Goal: Transaction & Acquisition: Purchase product/service

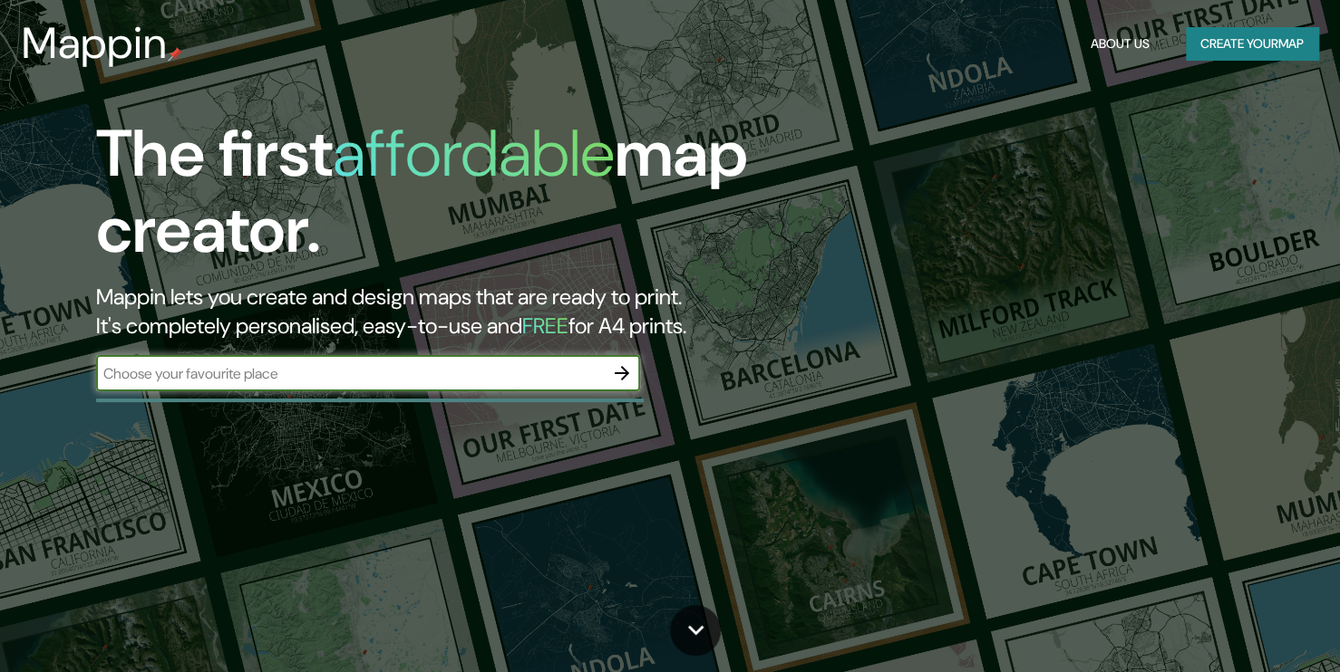
click at [573, 379] on input "text" at bounding box center [350, 373] width 508 height 21
click at [619, 368] on icon "button" at bounding box center [622, 374] width 22 height 22
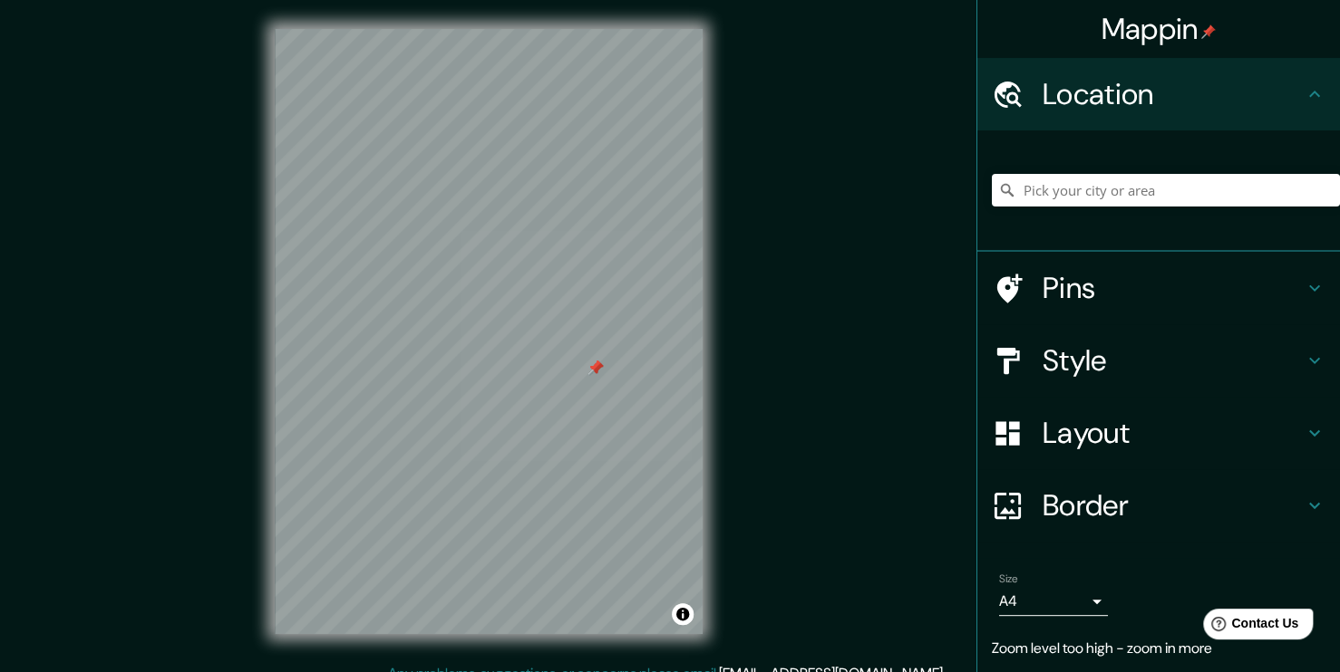
click at [595, 372] on div at bounding box center [595, 368] width 15 height 15
click at [592, 369] on div at bounding box center [595, 368] width 15 height 15
click at [592, 366] on div at bounding box center [595, 368] width 15 height 15
click at [580, 382] on div at bounding box center [586, 377] width 15 height 15
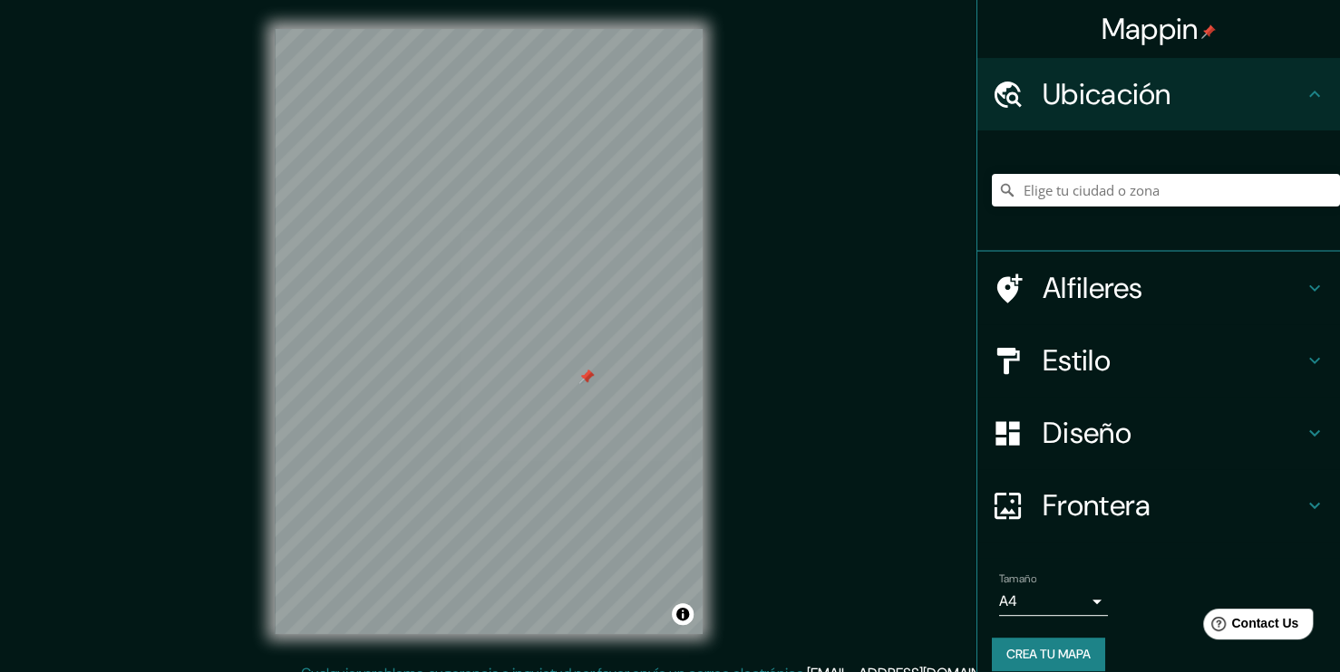
click at [585, 382] on div at bounding box center [586, 377] width 15 height 15
click at [585, 374] on div at bounding box center [586, 377] width 15 height 15
click at [764, 388] on div "Mappin Ubicación Alfileres Estilo Diseño Frontera Elija un borde. Pista : puede…" at bounding box center [670, 346] width 1340 height 692
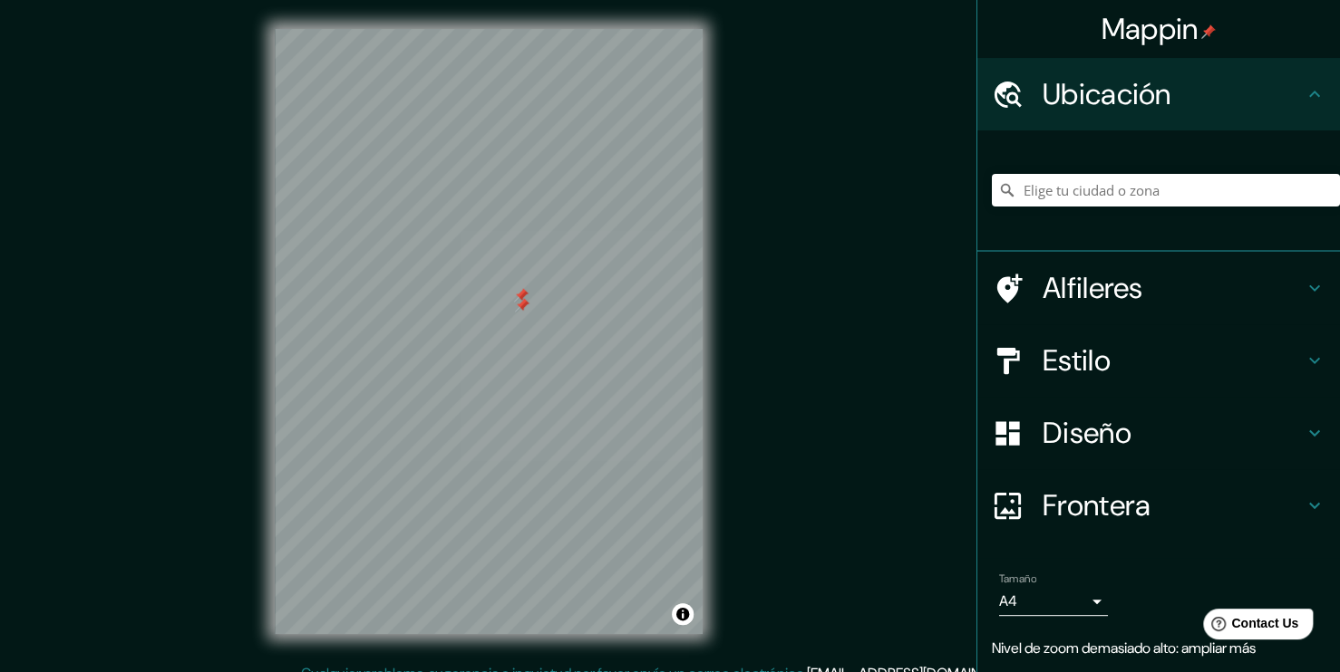
click at [518, 295] on div at bounding box center [521, 295] width 15 height 15
click at [518, 305] on div at bounding box center [522, 305] width 15 height 15
click at [1097, 195] on input "Pick your city or area" at bounding box center [1166, 190] width 348 height 33
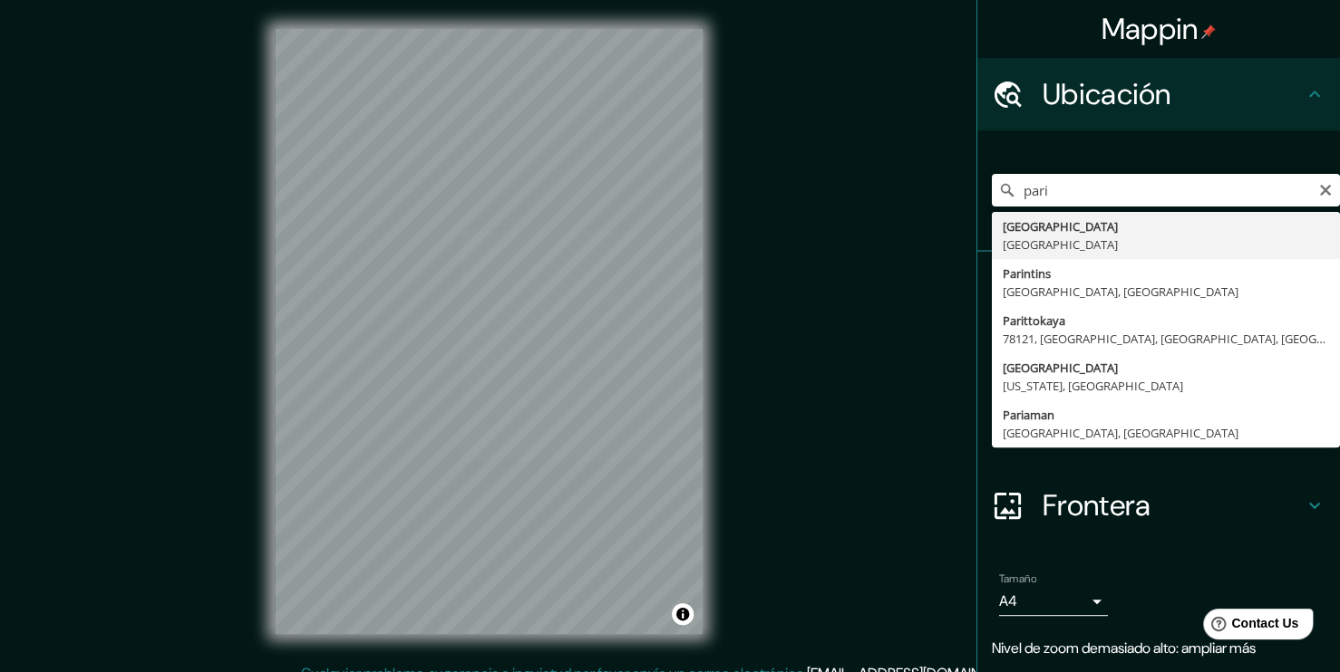
type input "[GEOGRAPHIC_DATA], [GEOGRAPHIC_DATA]"
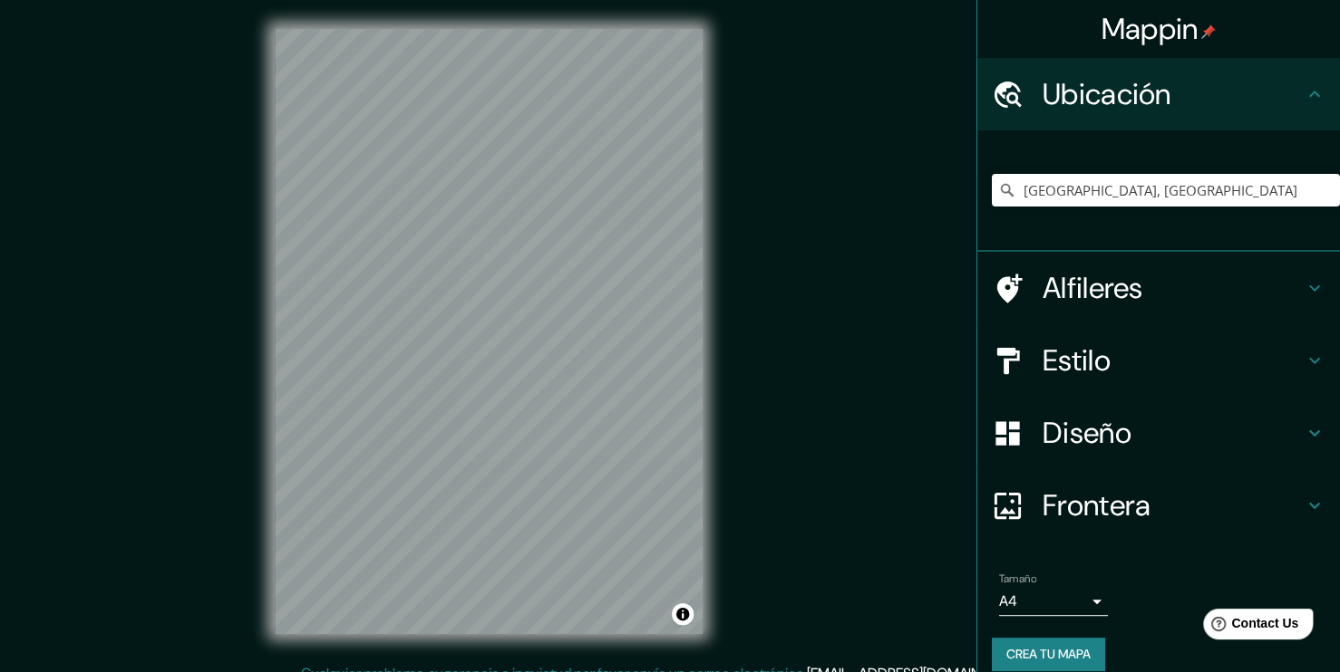
click at [1148, 360] on h4 "Estilo" at bounding box center [1172, 361] width 261 height 36
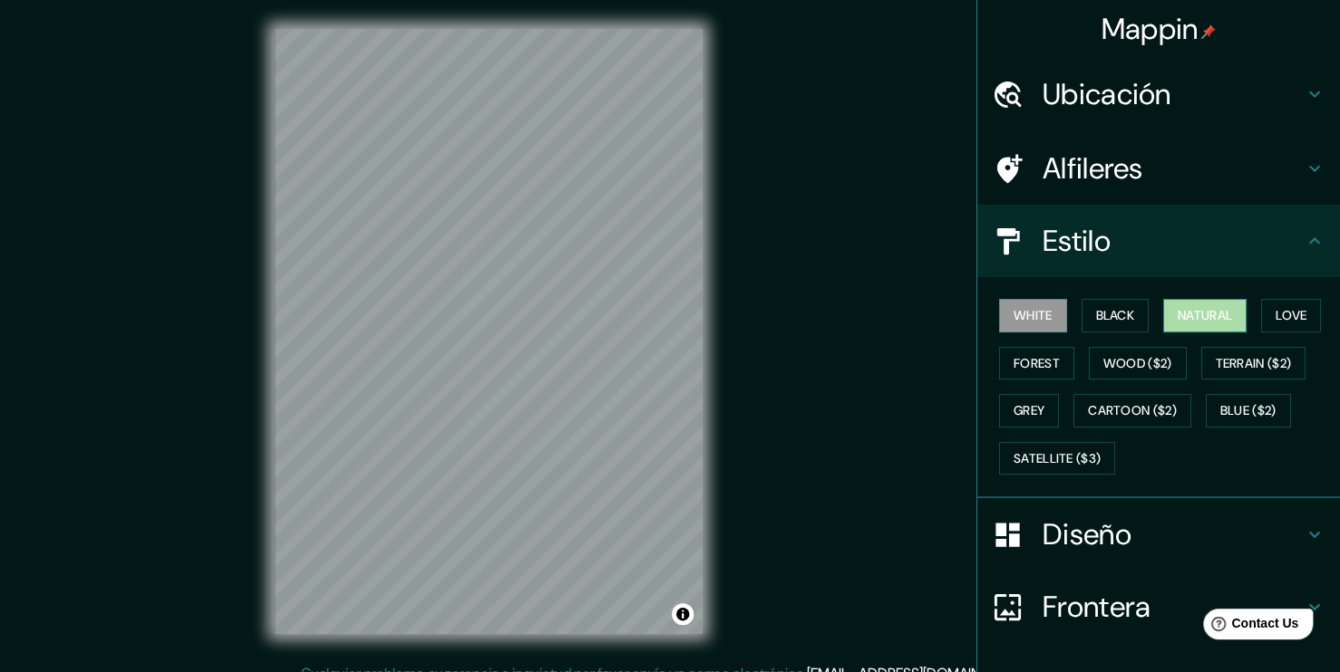
click at [1202, 314] on button "Natural" at bounding box center [1204, 316] width 83 height 34
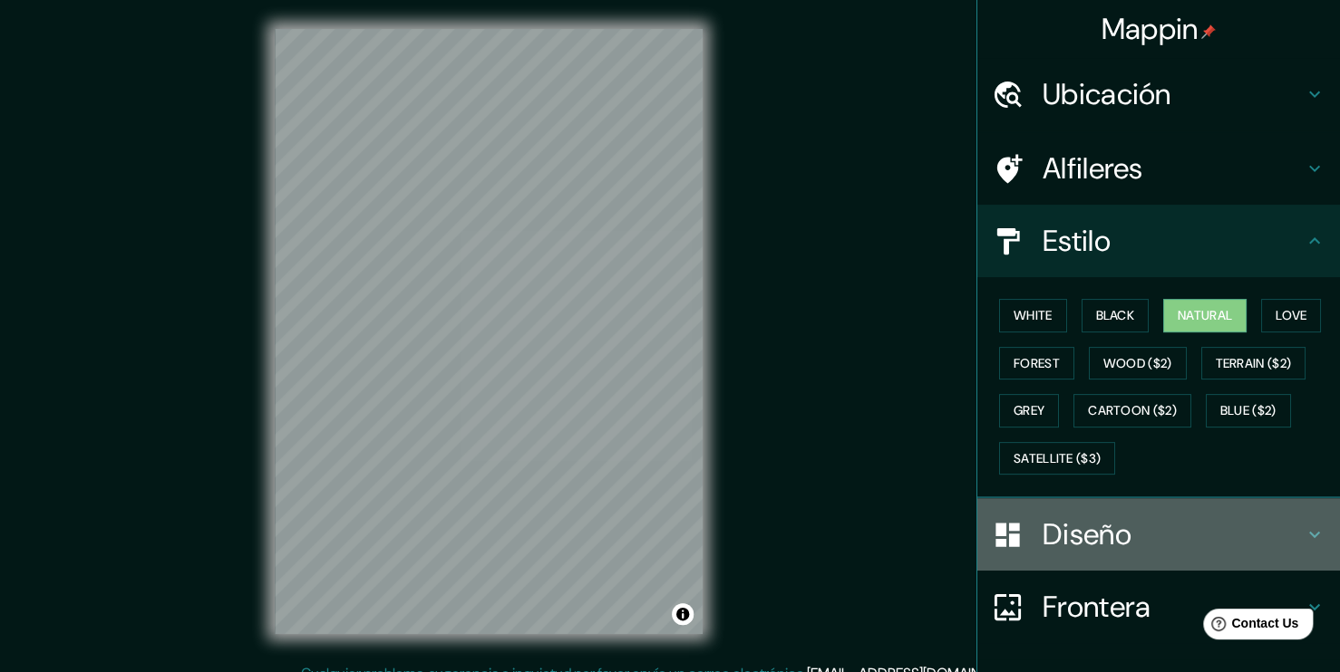
click at [1108, 509] on div "Diseño" at bounding box center [1158, 534] width 363 height 73
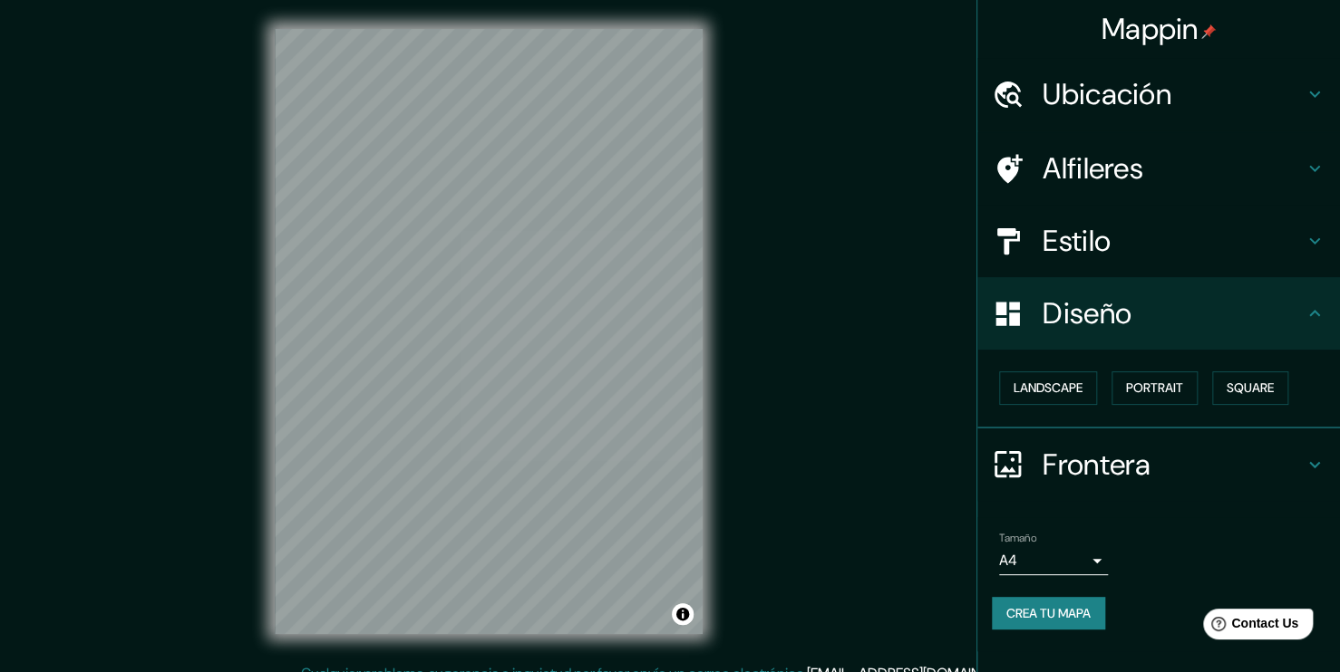
click at [1066, 565] on body "Mappin Ubicación [GEOGRAPHIC_DATA], [GEOGRAPHIC_DATA] Alfileres Estilo Diseño L…" at bounding box center [670, 336] width 1340 height 672
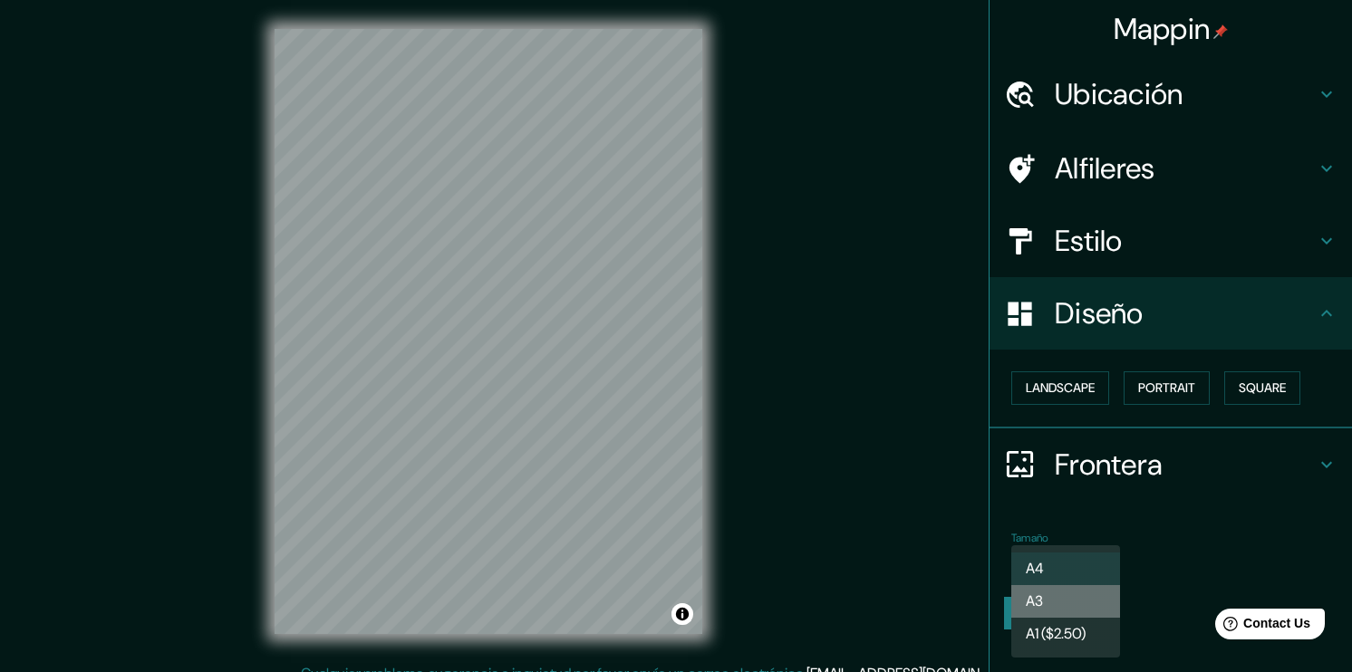
click at [1073, 601] on li "A3" at bounding box center [1065, 601] width 109 height 33
type input "a4"
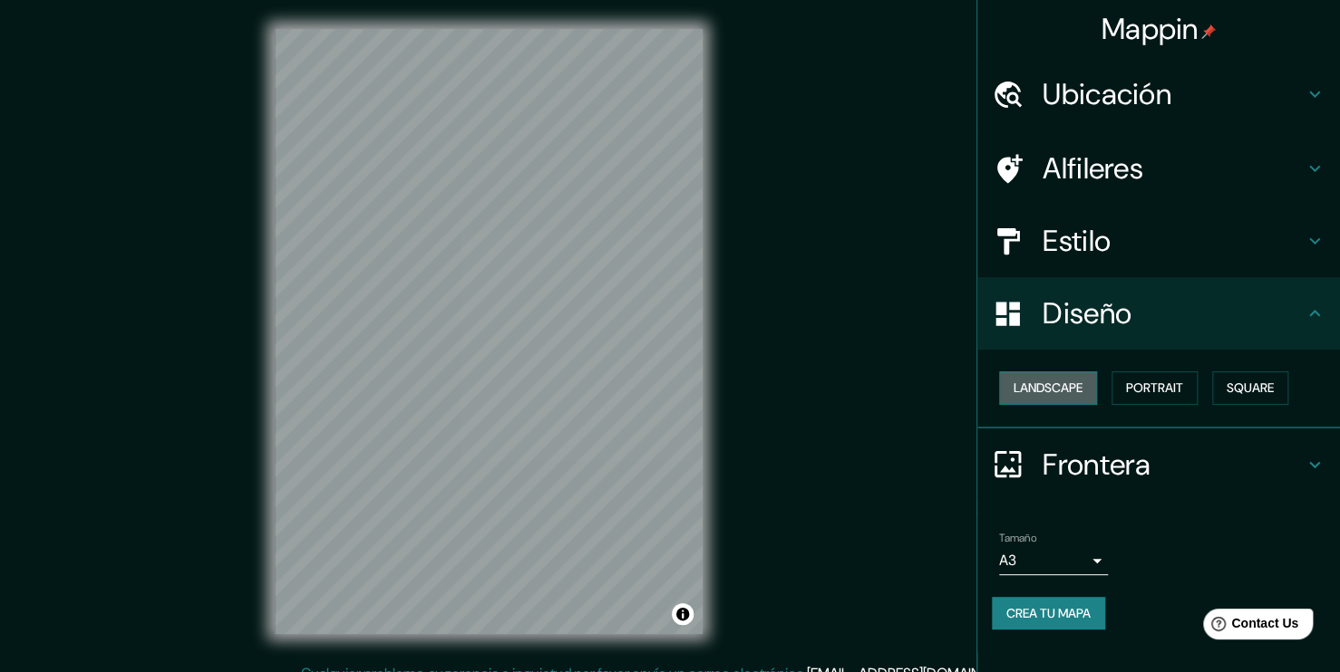
click at [1078, 393] on button "Landscape" at bounding box center [1048, 389] width 98 height 34
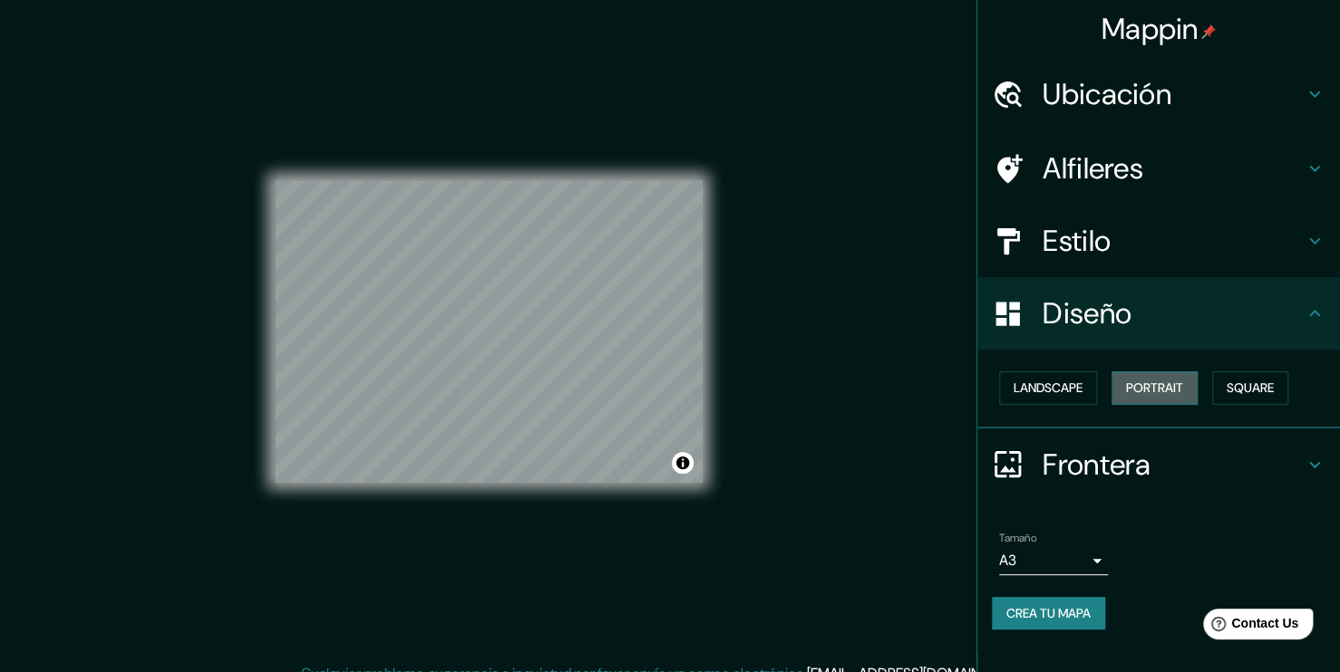
click at [1156, 378] on button "Portrait" at bounding box center [1154, 389] width 86 height 34
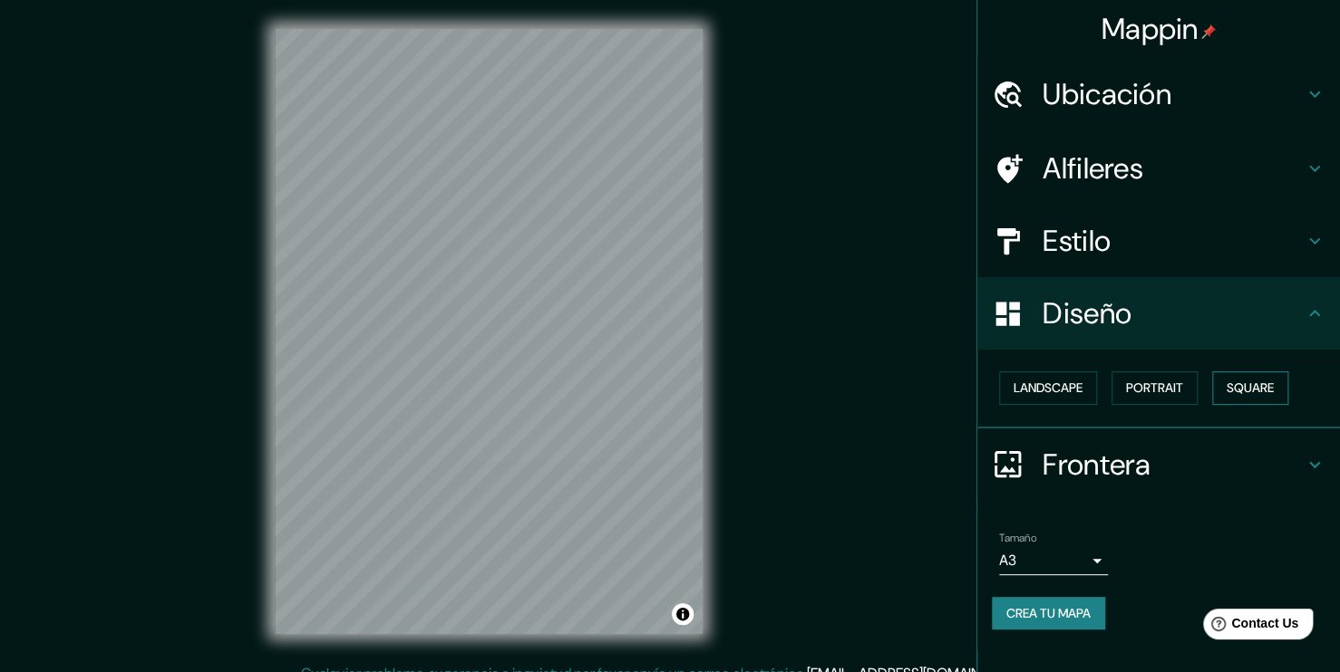
click at [1248, 377] on button "Square" at bounding box center [1250, 389] width 76 height 34
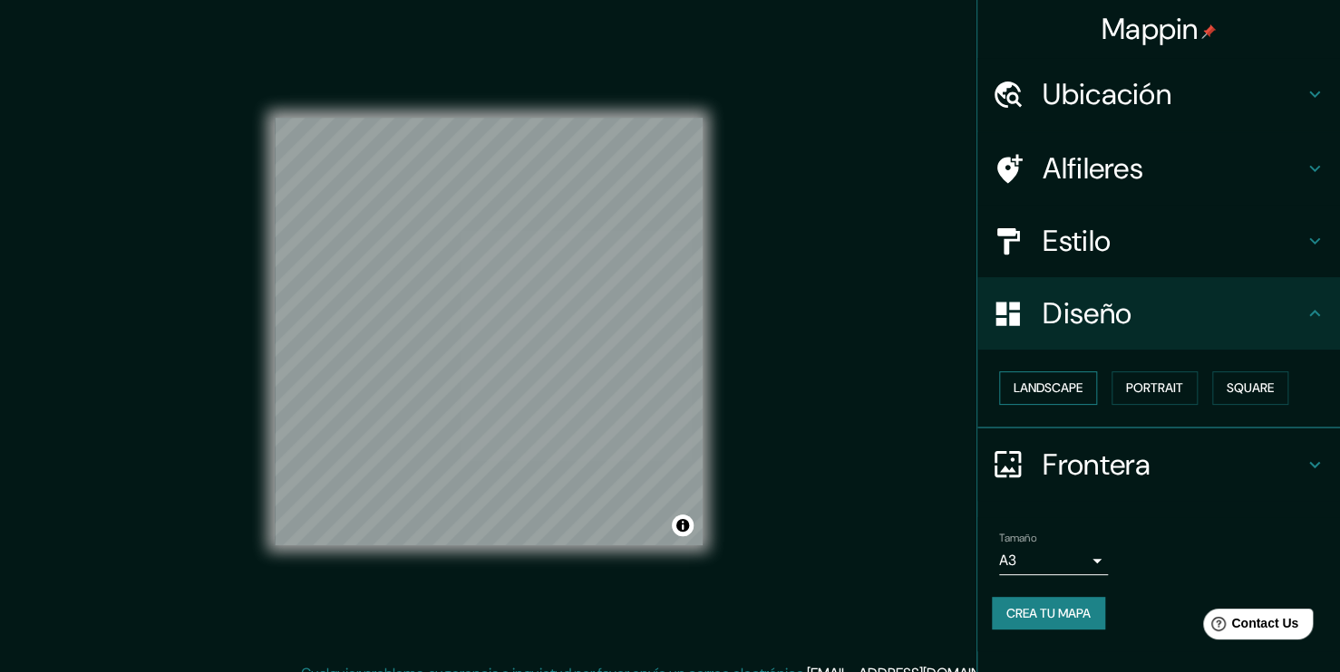
click at [1052, 393] on button "Landscape" at bounding box center [1048, 389] width 98 height 34
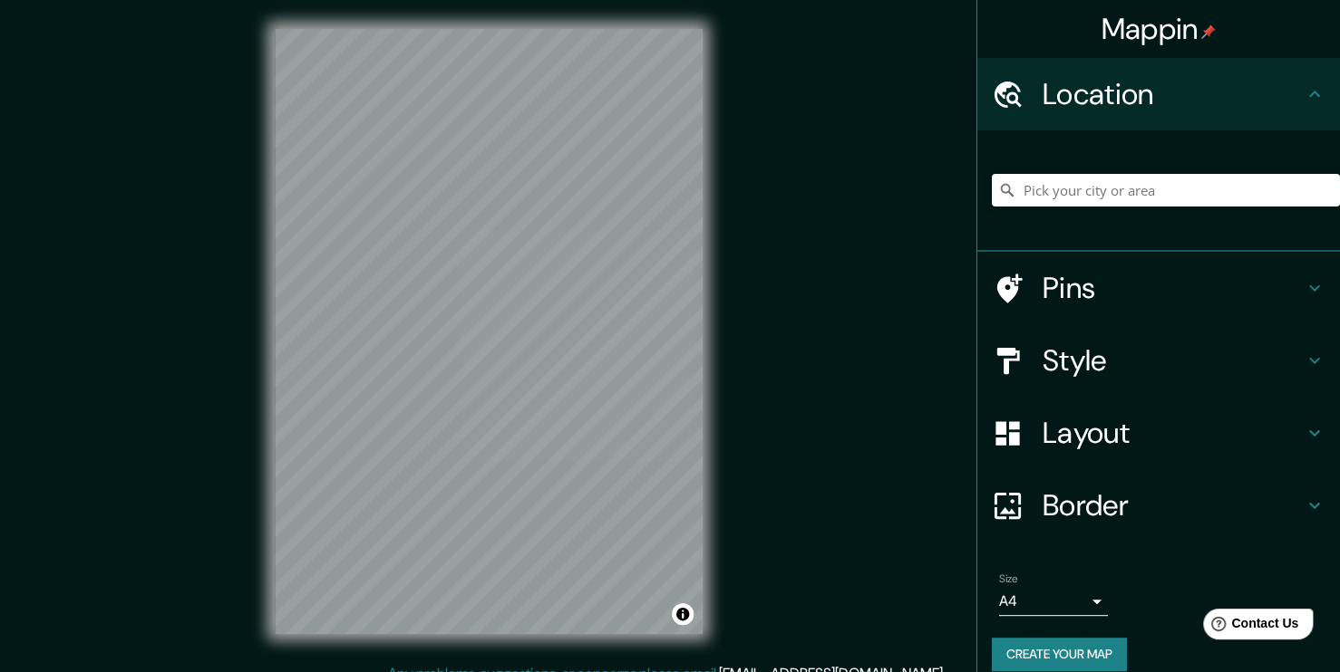
click at [796, 484] on div "Mappin Location Pins Style Layout Border Choose a border. Hint : you can make l…" at bounding box center [670, 346] width 1340 height 692
click at [1097, 201] on input "Pick your city or area" at bounding box center [1166, 190] width 348 height 33
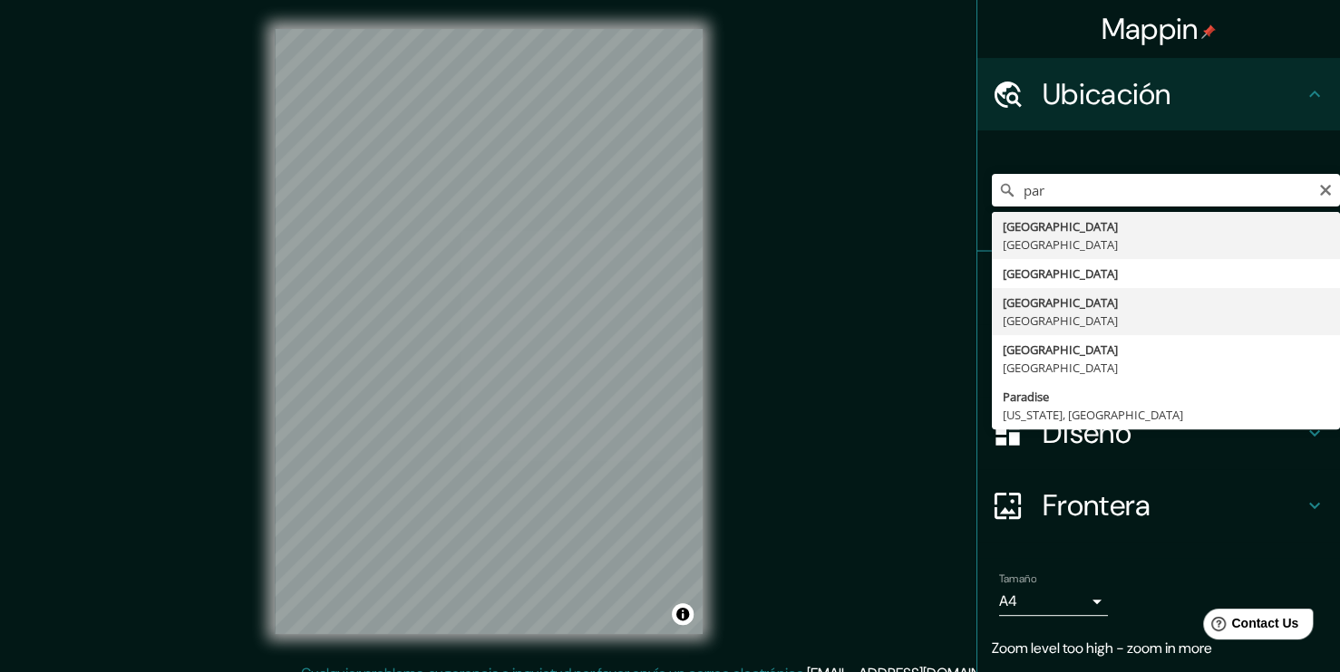
type input "[GEOGRAPHIC_DATA], [GEOGRAPHIC_DATA]"
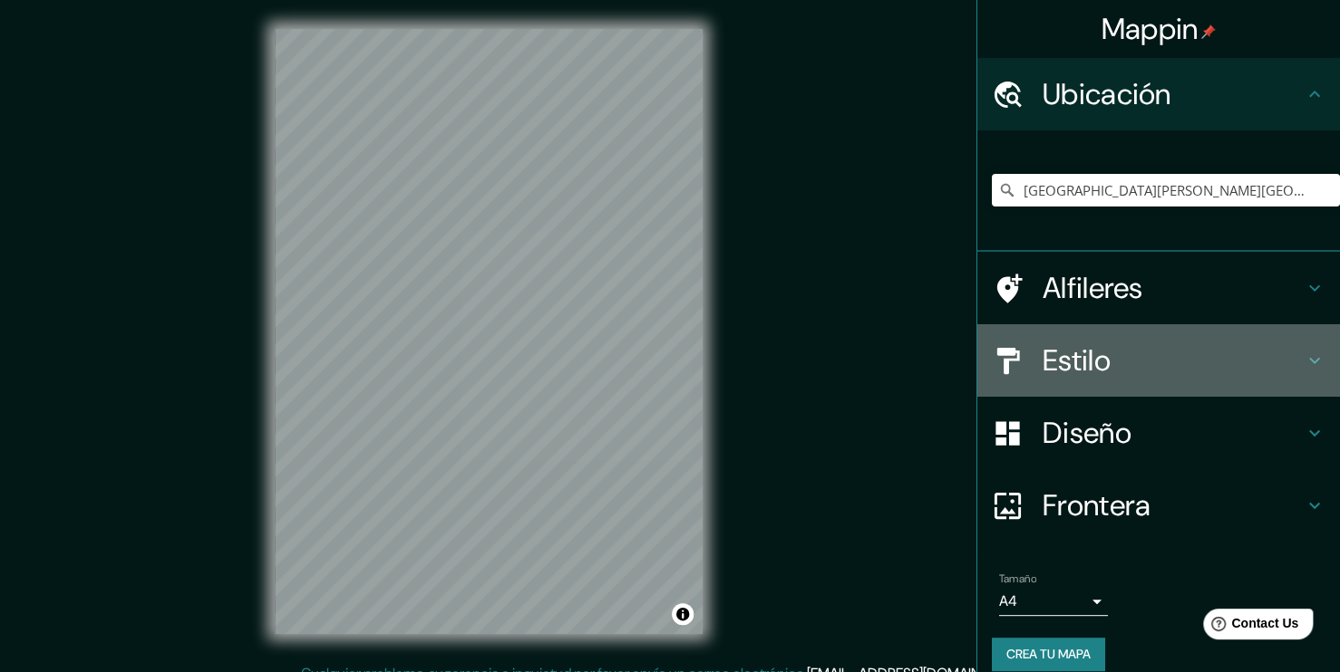
click at [1145, 357] on h4 "Estilo" at bounding box center [1172, 361] width 261 height 36
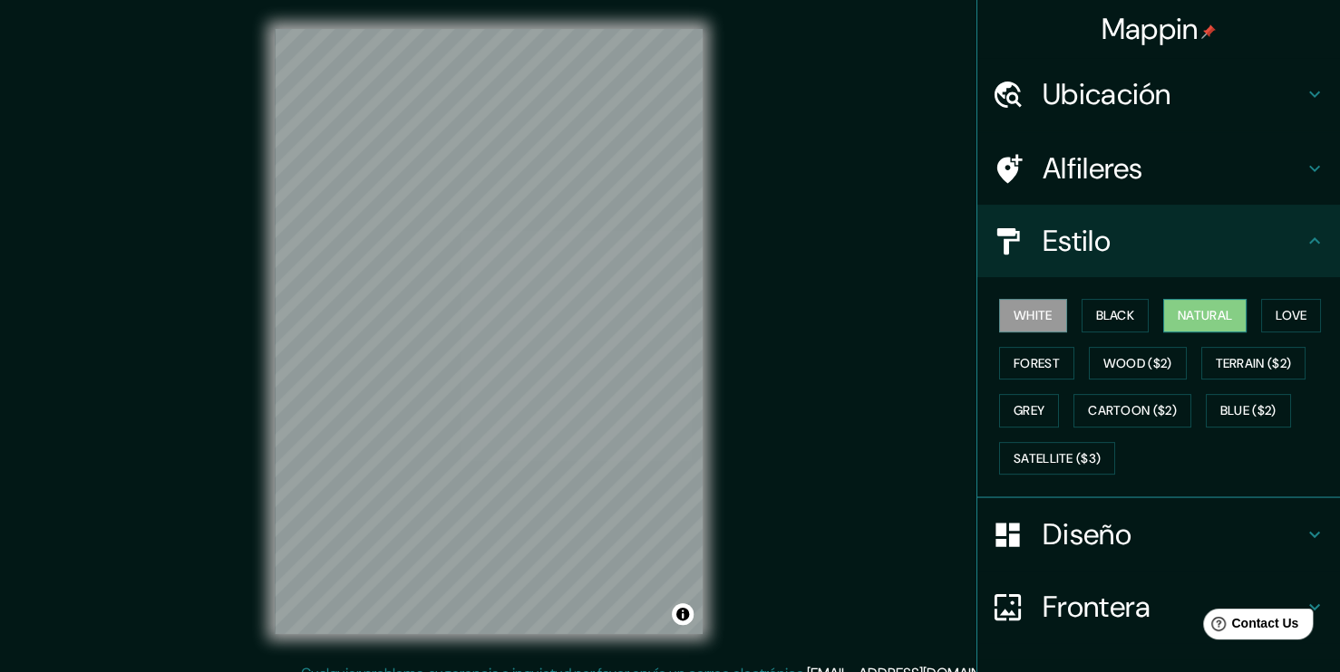
click at [1178, 310] on button "Natural" at bounding box center [1204, 316] width 83 height 34
click at [1098, 535] on h4 "Diseño" at bounding box center [1172, 535] width 261 height 36
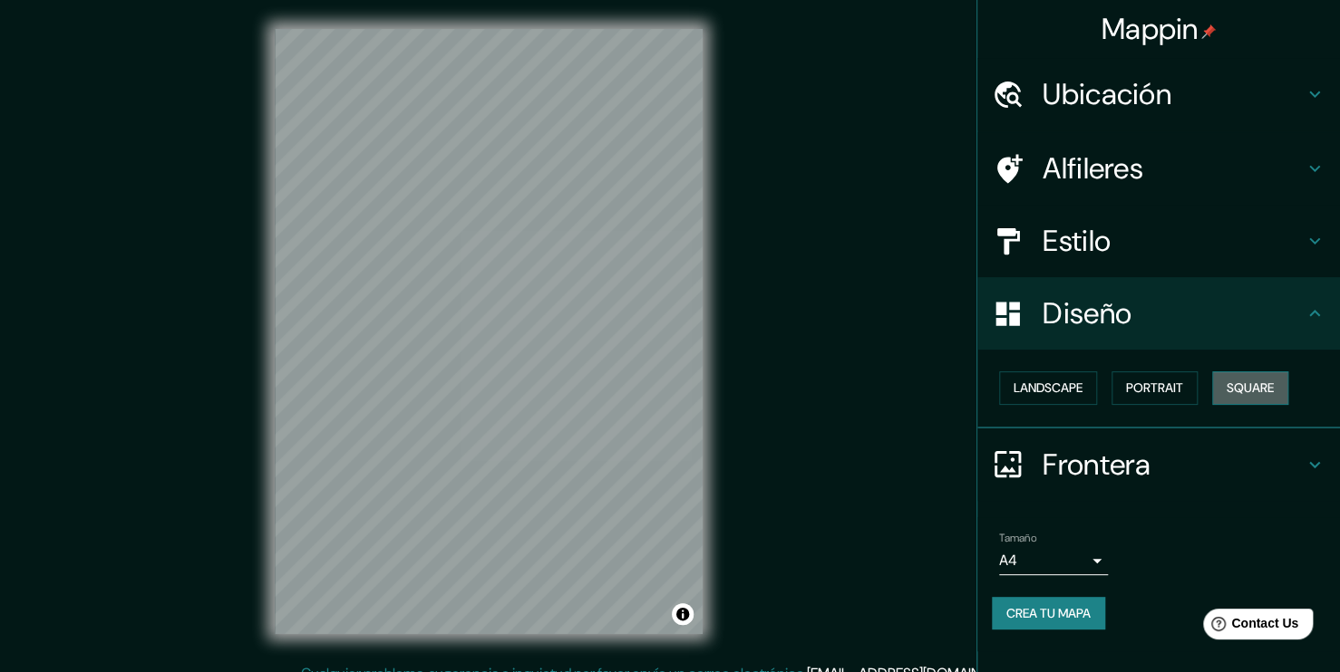
click at [1236, 392] on button "Square" at bounding box center [1250, 389] width 76 height 34
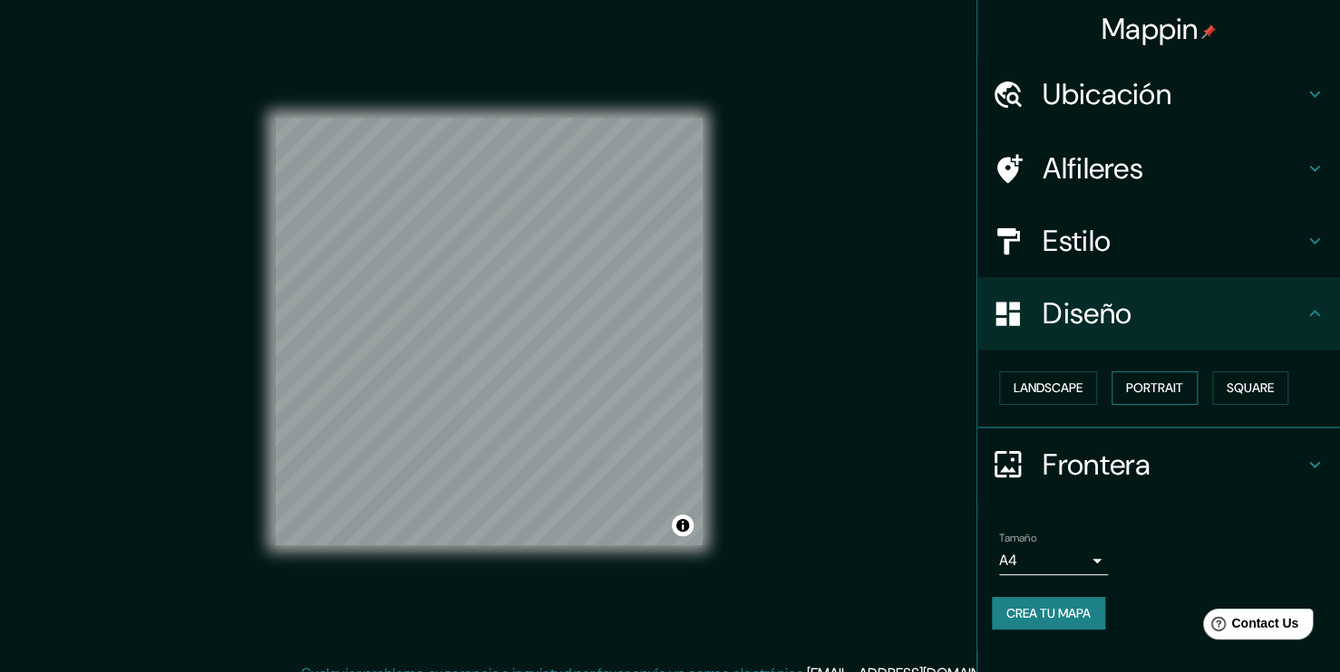
click at [1160, 388] on button "Portrait" at bounding box center [1154, 389] width 86 height 34
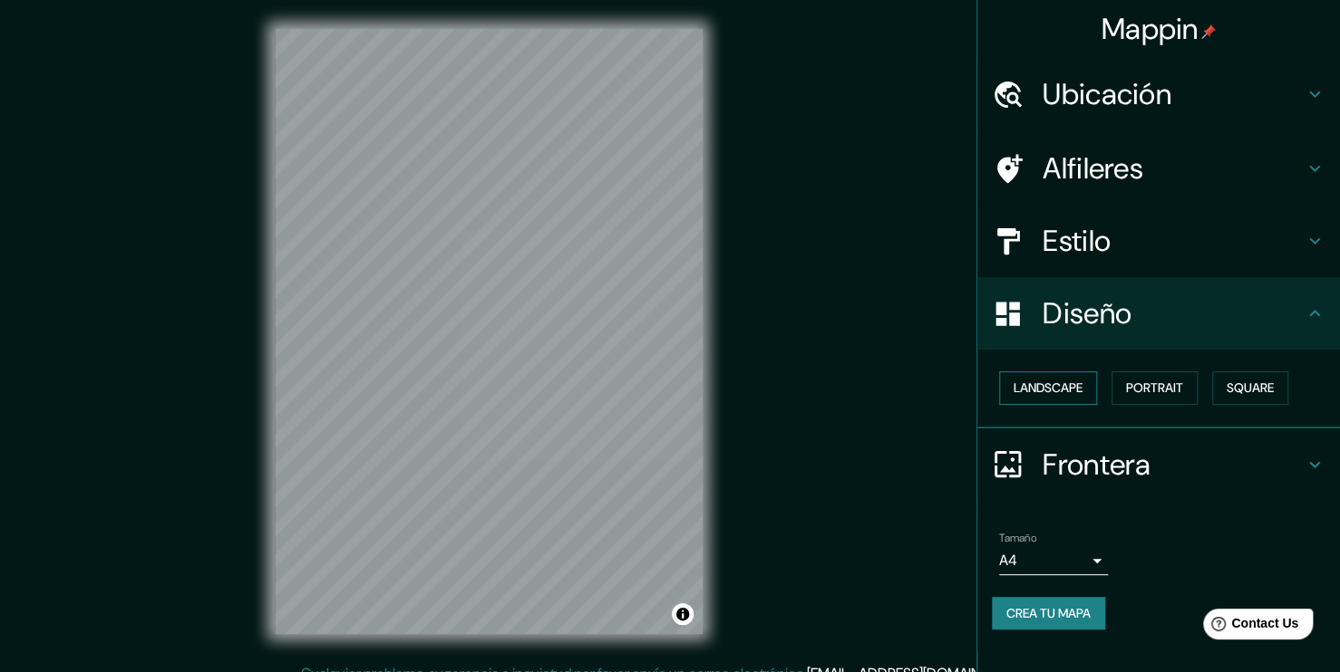
click at [1056, 389] on button "Landscape" at bounding box center [1048, 389] width 98 height 34
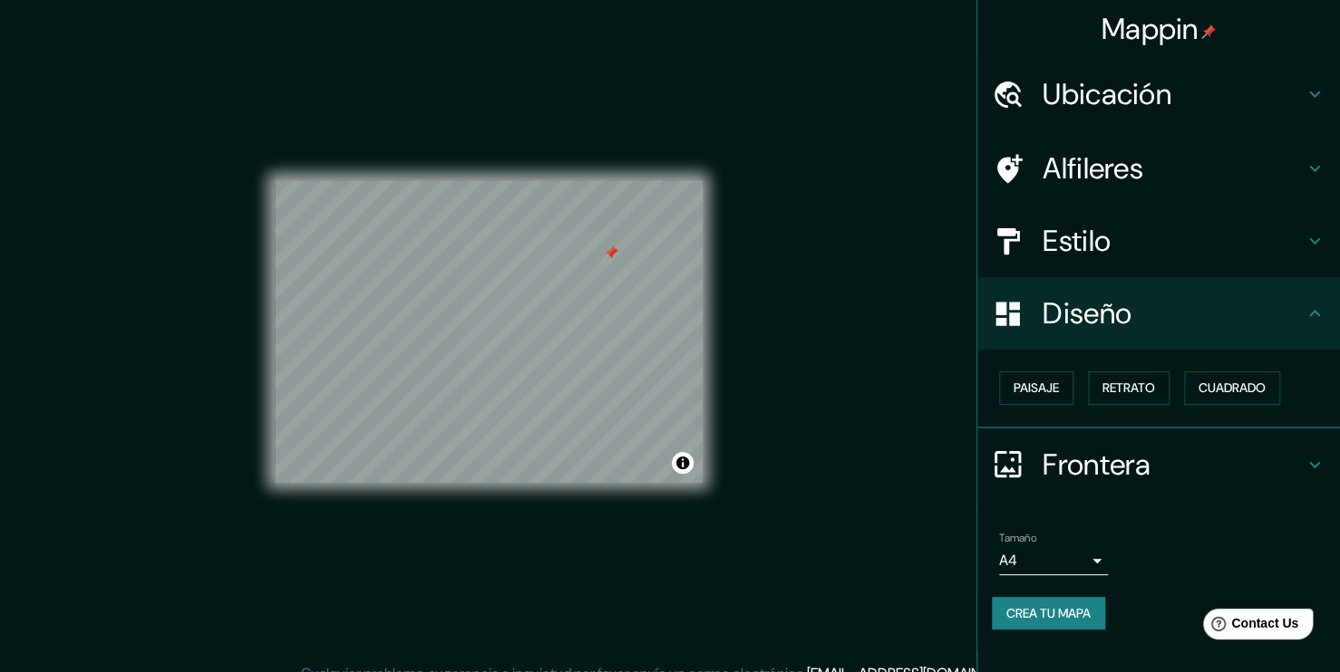
click at [610, 257] on div at bounding box center [611, 253] width 15 height 15
click at [1084, 570] on body "Mappin Ubicación París, Francia Alfileres Estilo Diseño Paisaje Retrato Cuadrad…" at bounding box center [670, 336] width 1340 height 672
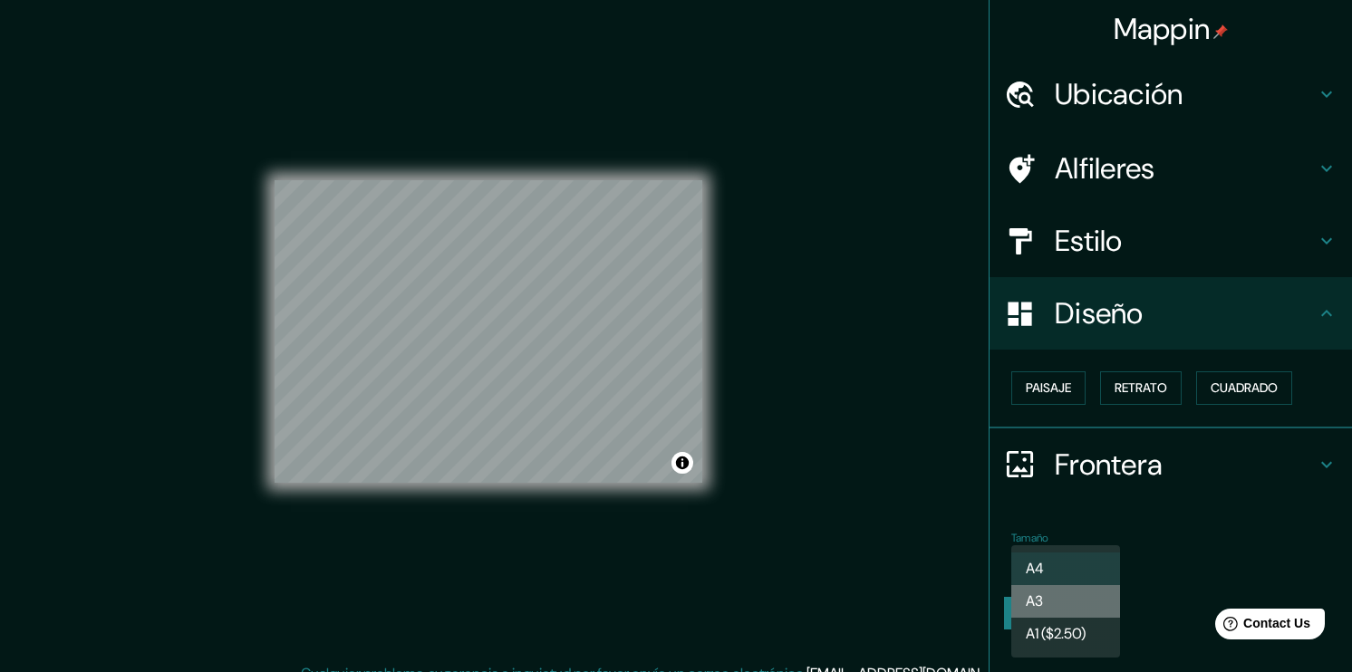
click at [1069, 611] on li "A3" at bounding box center [1065, 601] width 109 height 33
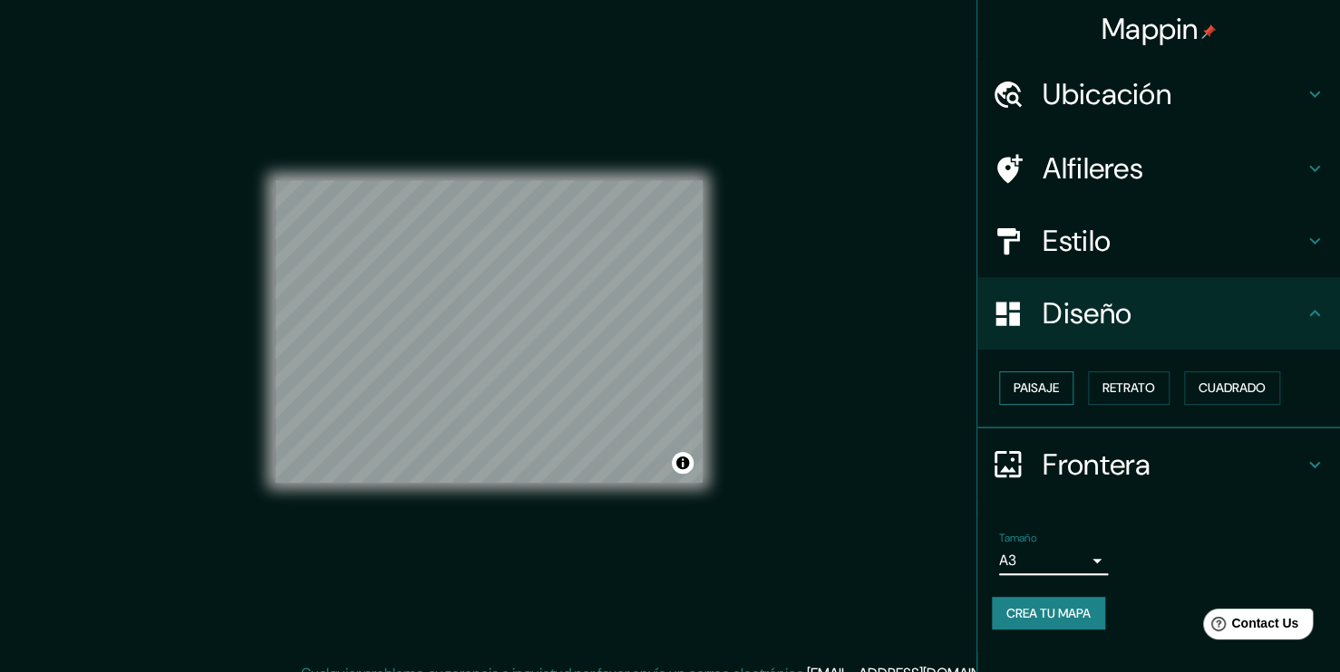
click at [1033, 385] on button "Paisaje" at bounding box center [1036, 389] width 74 height 34
click at [1117, 385] on button "Retrato" at bounding box center [1129, 389] width 82 height 34
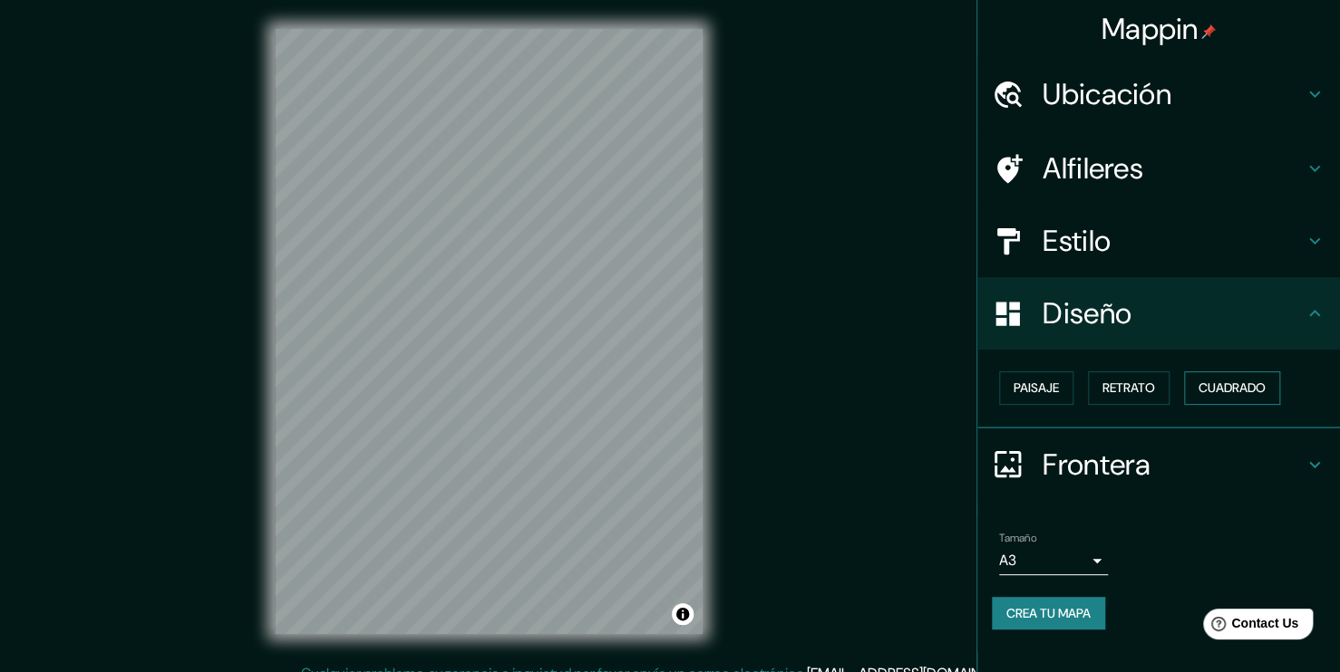
click at [1228, 389] on button "Cuadrado" at bounding box center [1232, 389] width 96 height 34
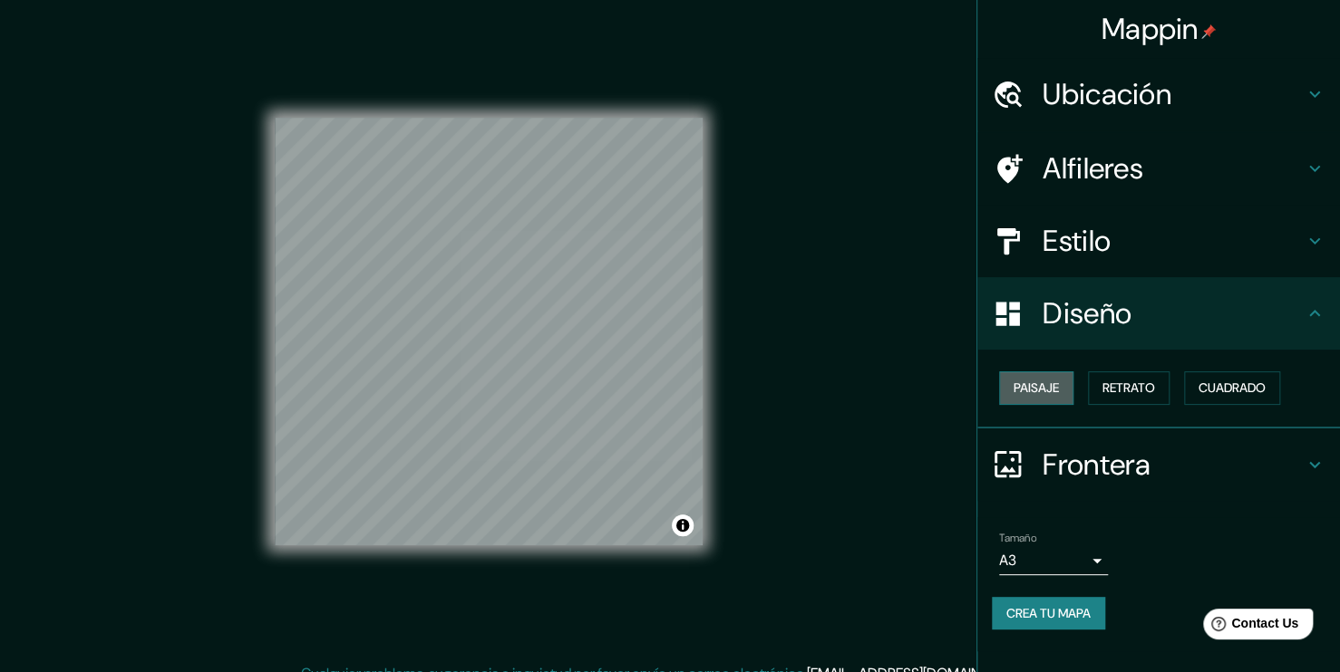
click at [1044, 378] on button "Paisaje" at bounding box center [1036, 389] width 74 height 34
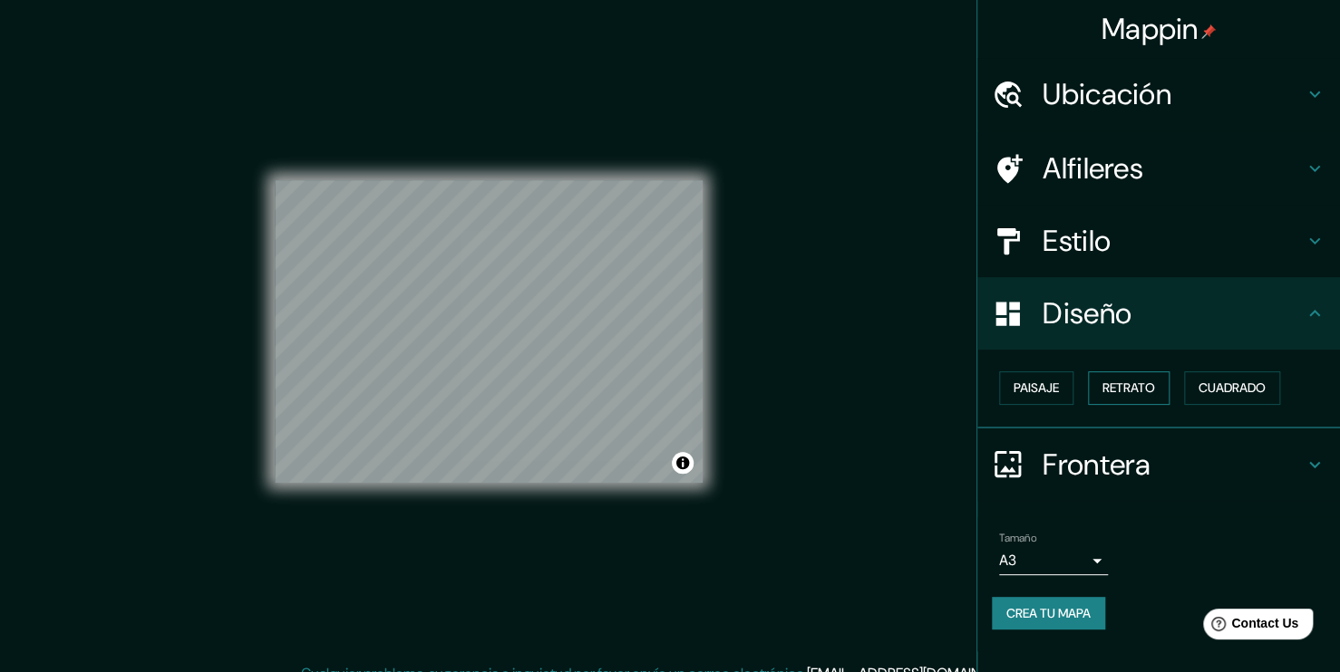
click at [1110, 382] on button "Retrato" at bounding box center [1129, 389] width 82 height 34
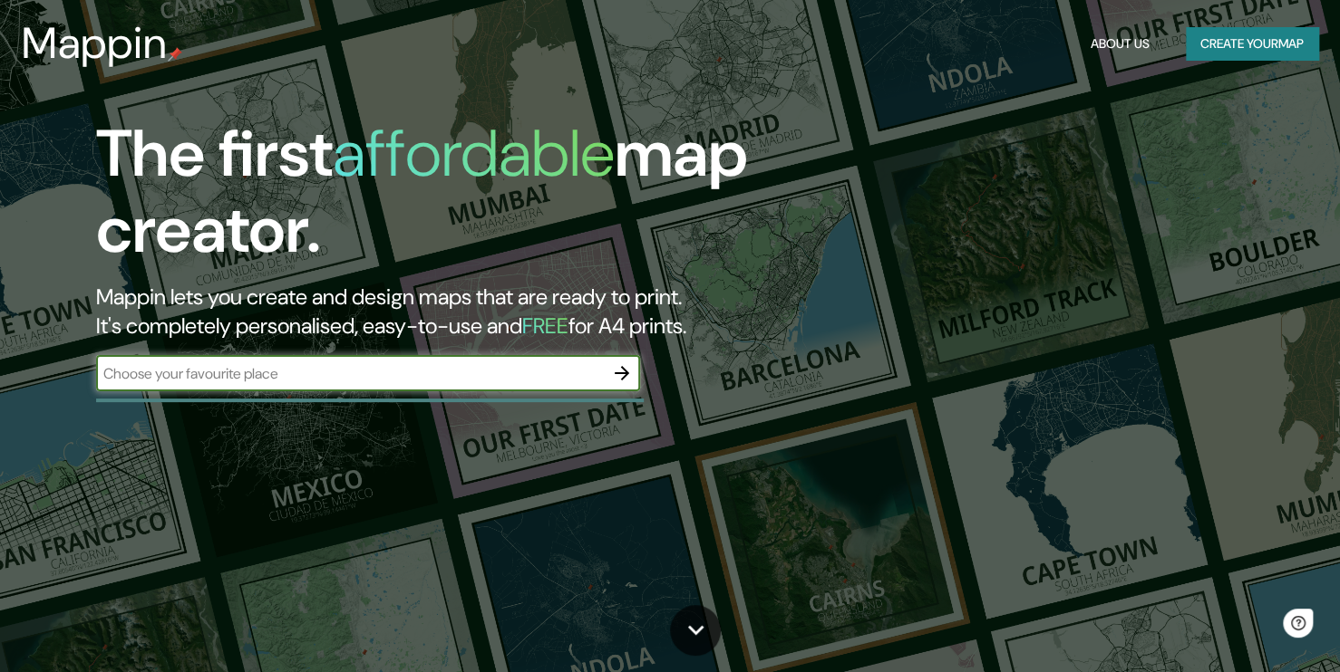
click at [492, 379] on input "text" at bounding box center [350, 373] width 508 height 21
click at [616, 386] on button "button" at bounding box center [622, 373] width 36 height 36
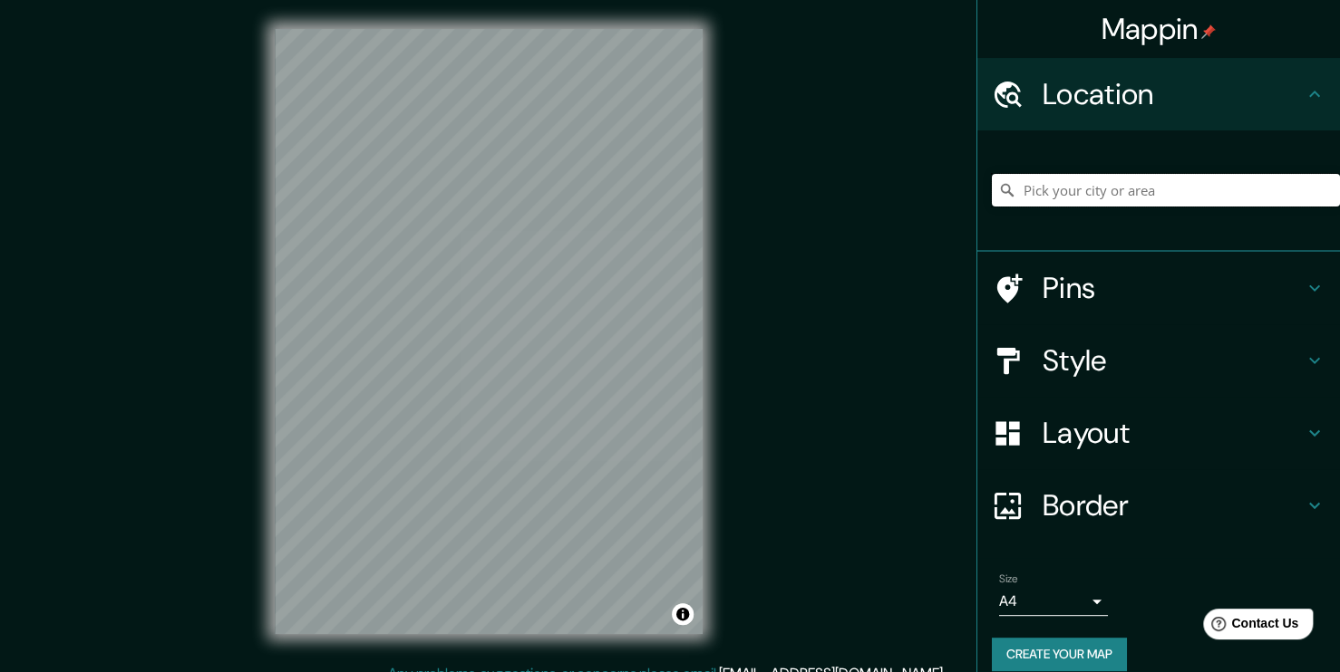
click at [1080, 193] on input "Pick your city or area" at bounding box center [1166, 190] width 348 height 33
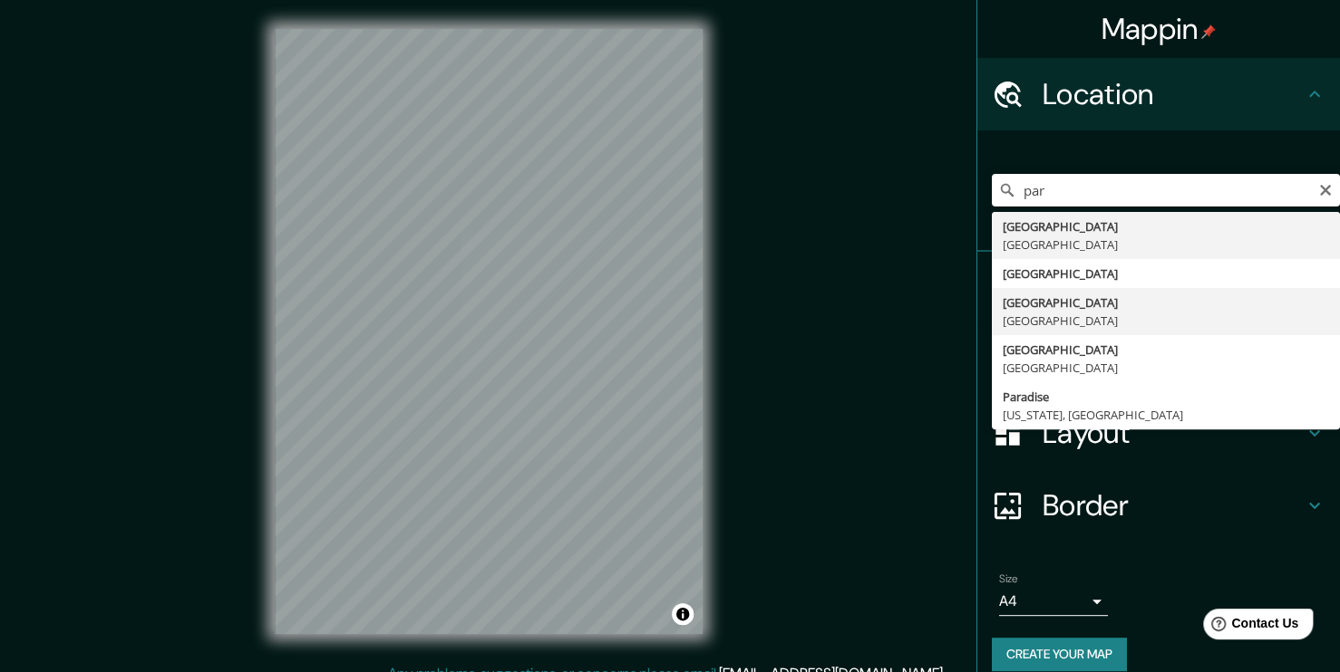
type input "[GEOGRAPHIC_DATA], [GEOGRAPHIC_DATA]"
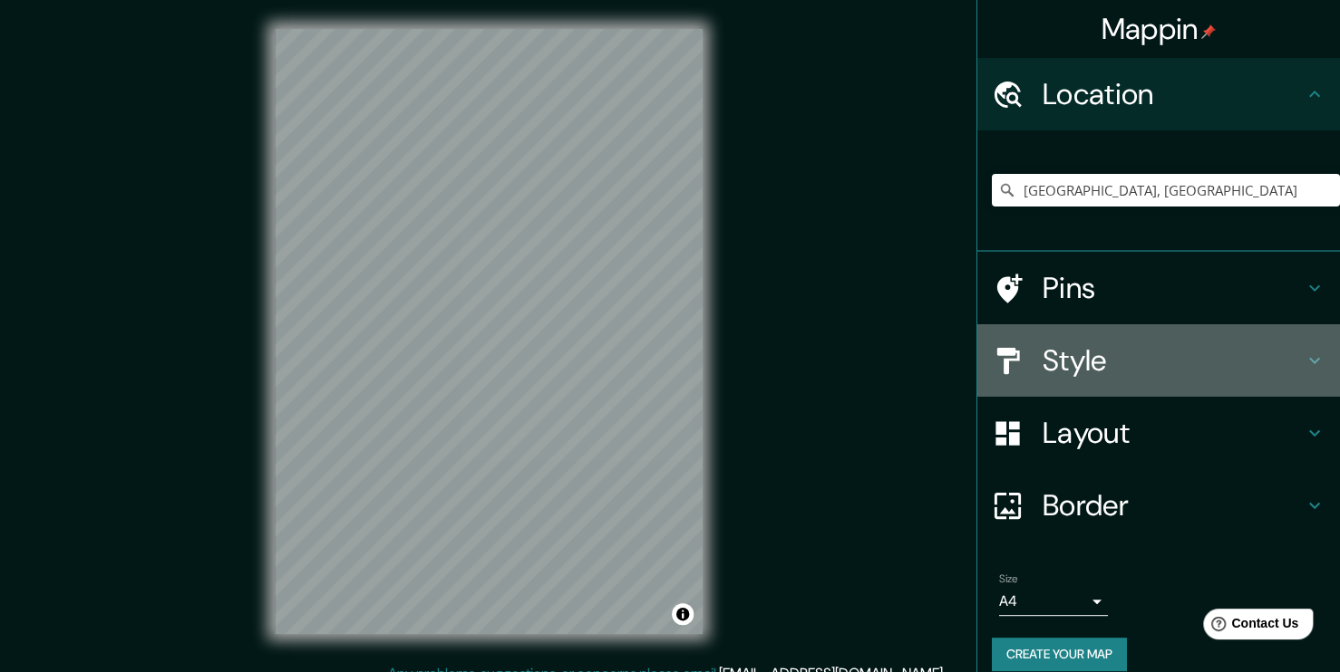
click at [1063, 367] on h4 "Style" at bounding box center [1172, 361] width 261 height 36
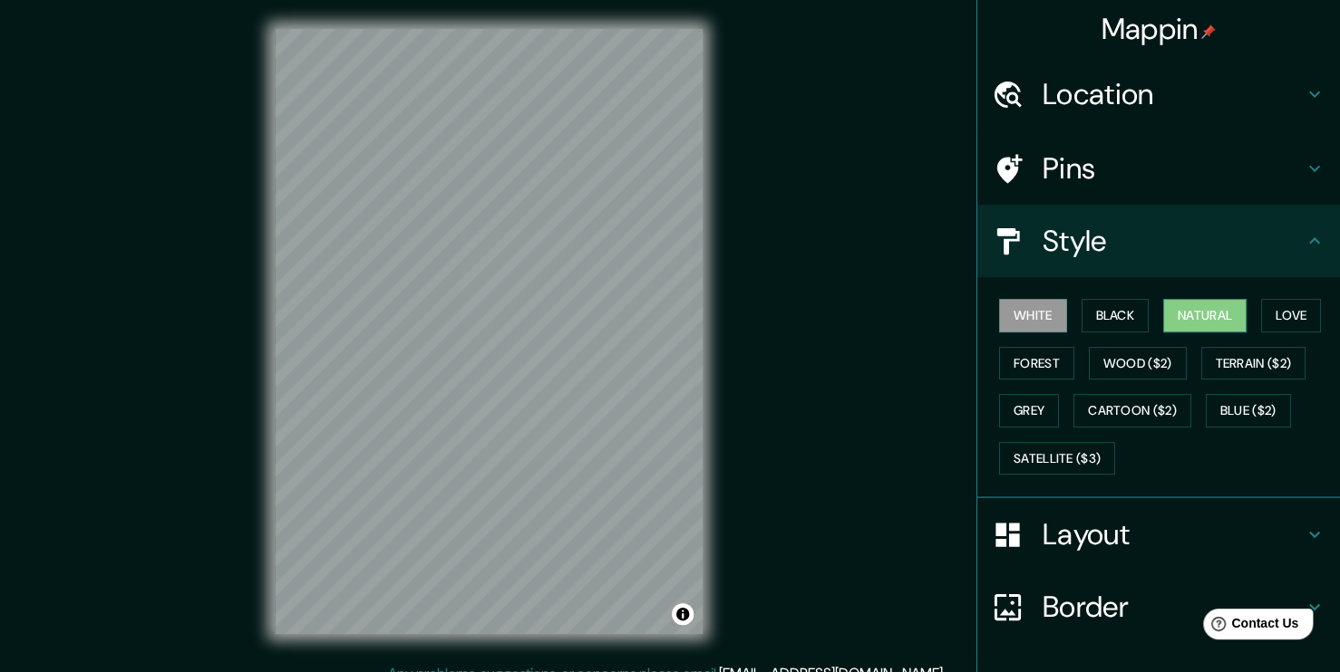
click at [1222, 319] on button "Natural" at bounding box center [1204, 316] width 83 height 34
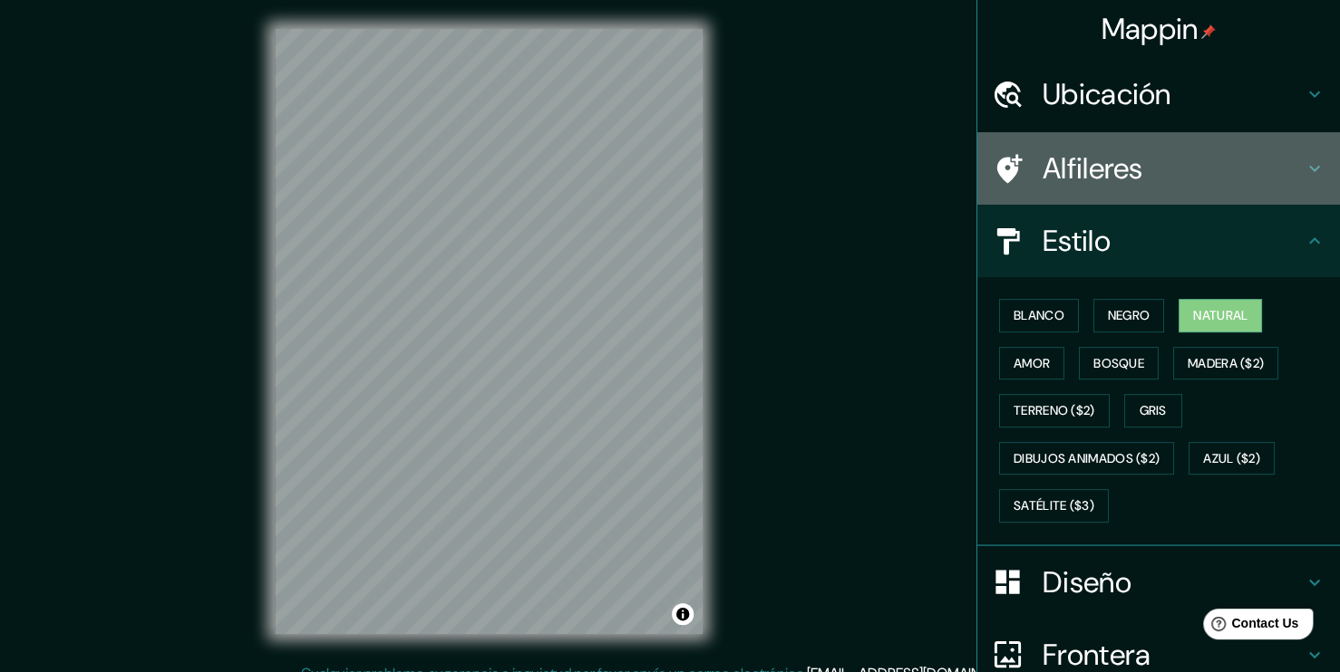
click at [1116, 179] on h4 "Alfileres" at bounding box center [1172, 168] width 261 height 36
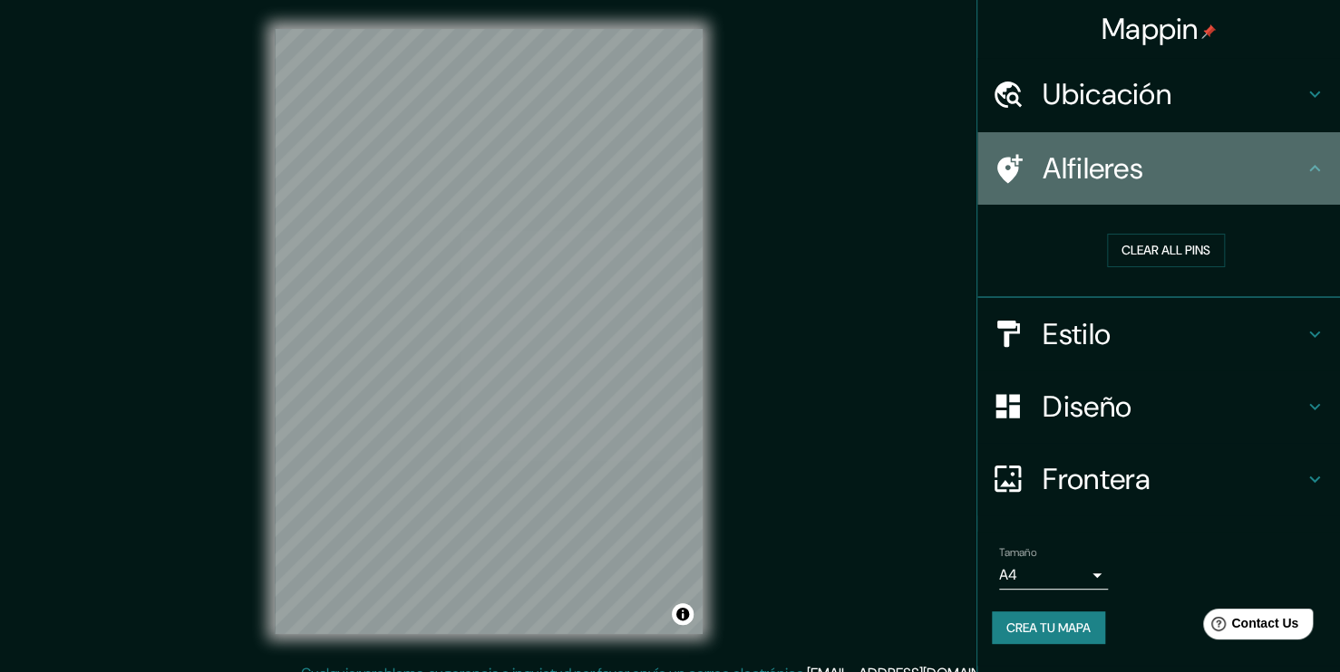
click at [1144, 179] on h4 "Alfileres" at bounding box center [1172, 168] width 261 height 36
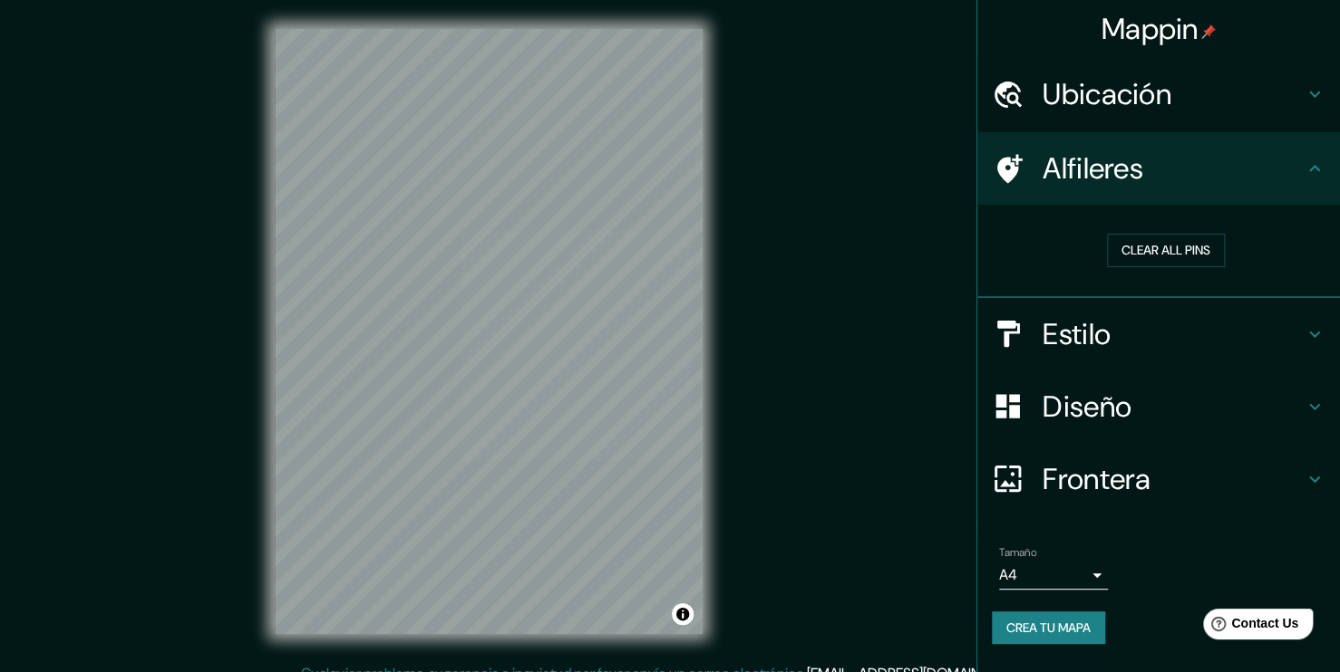
click at [1211, 397] on h4 "Diseño" at bounding box center [1172, 407] width 261 height 36
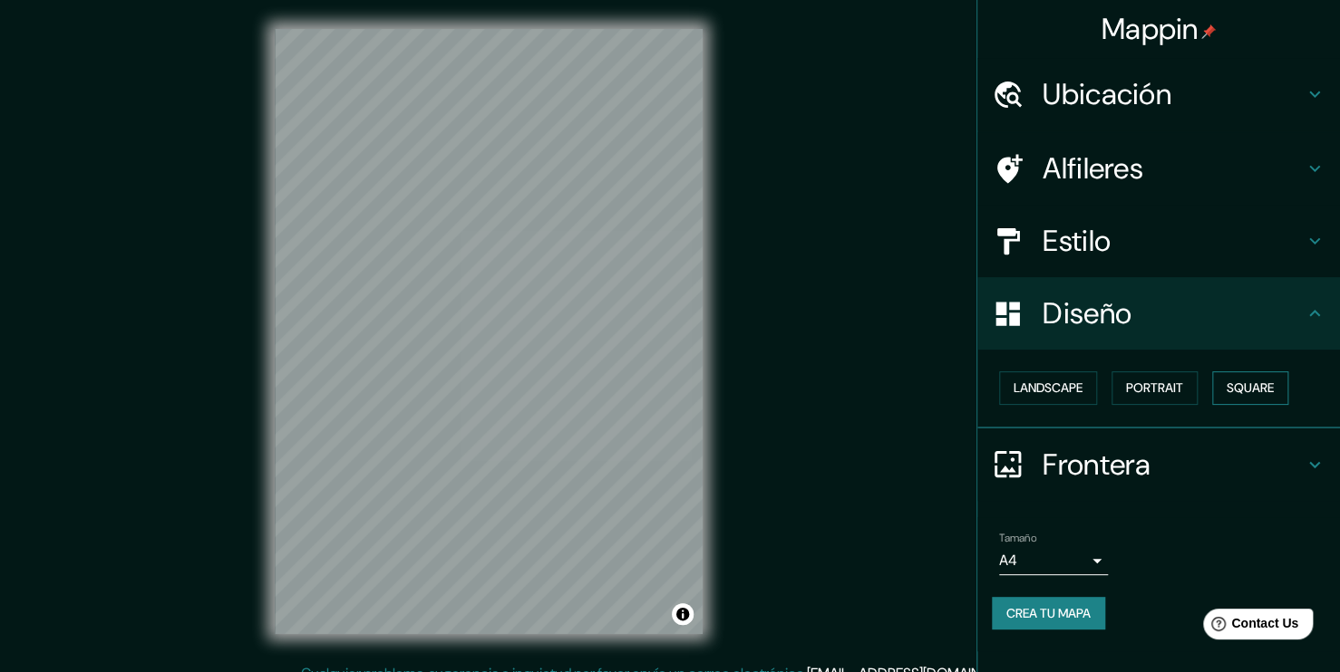
click at [1226, 397] on button "Square" at bounding box center [1250, 389] width 76 height 34
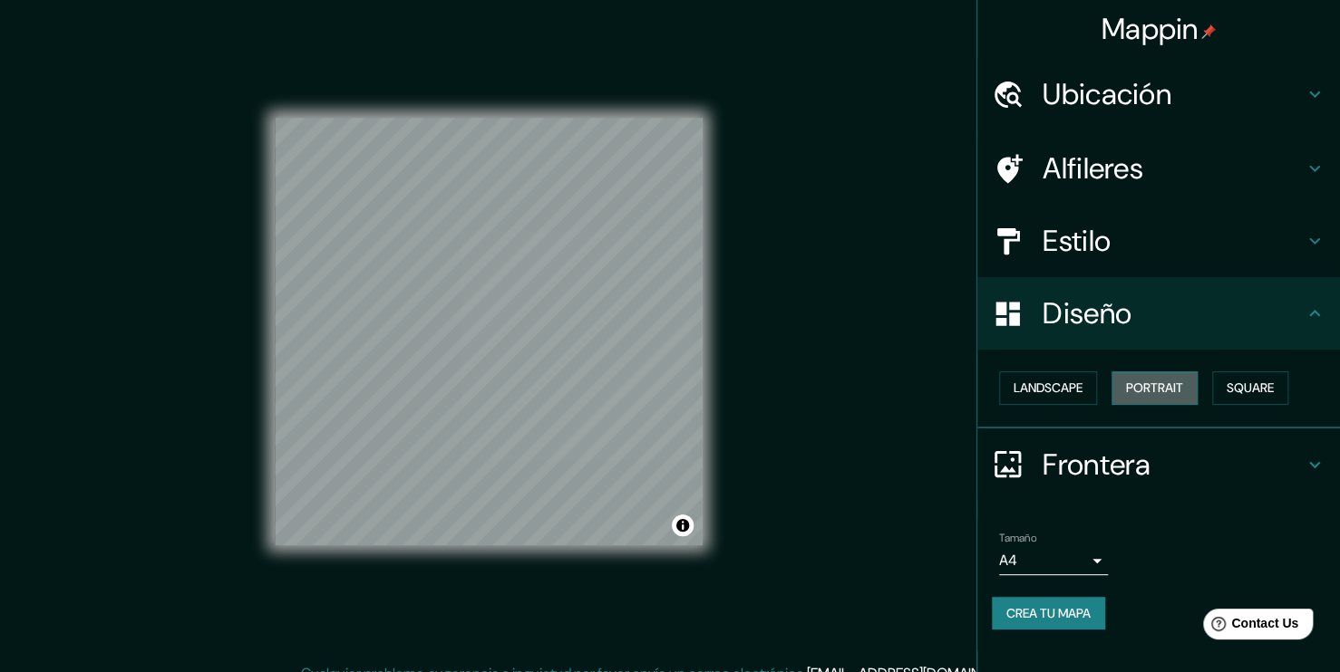
click at [1174, 386] on button "Portrait" at bounding box center [1154, 389] width 86 height 34
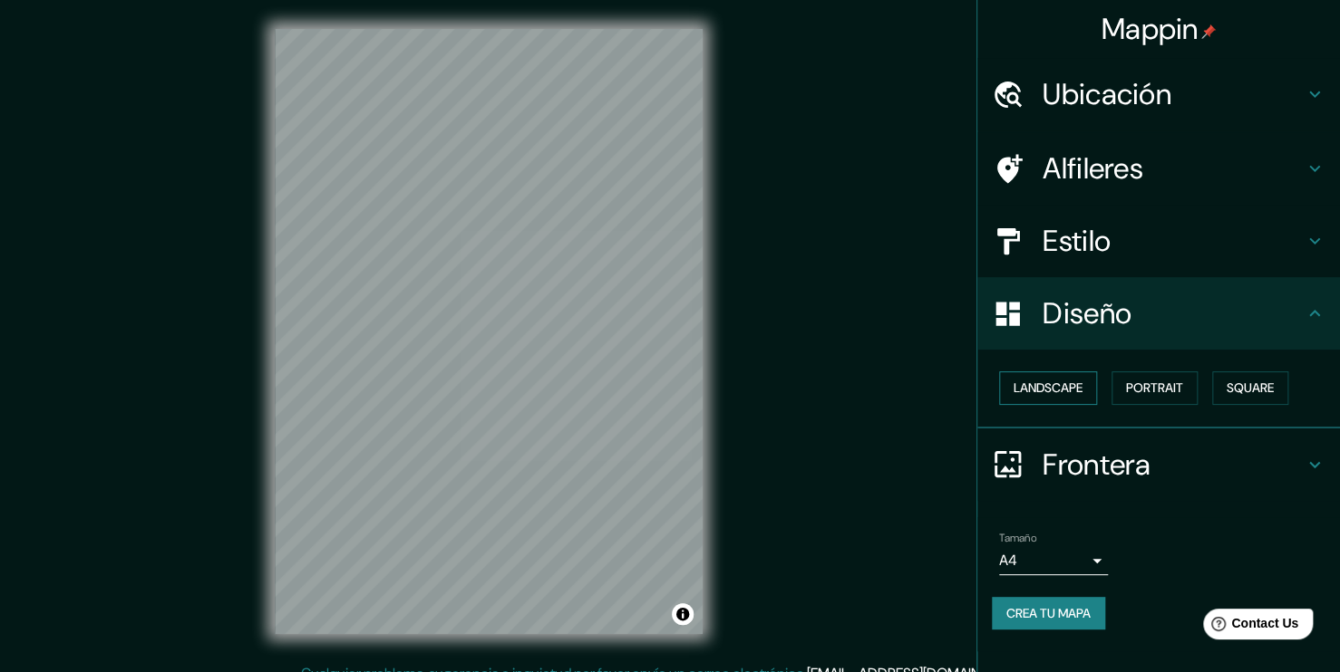
click at [1091, 386] on button "Landscape" at bounding box center [1048, 389] width 98 height 34
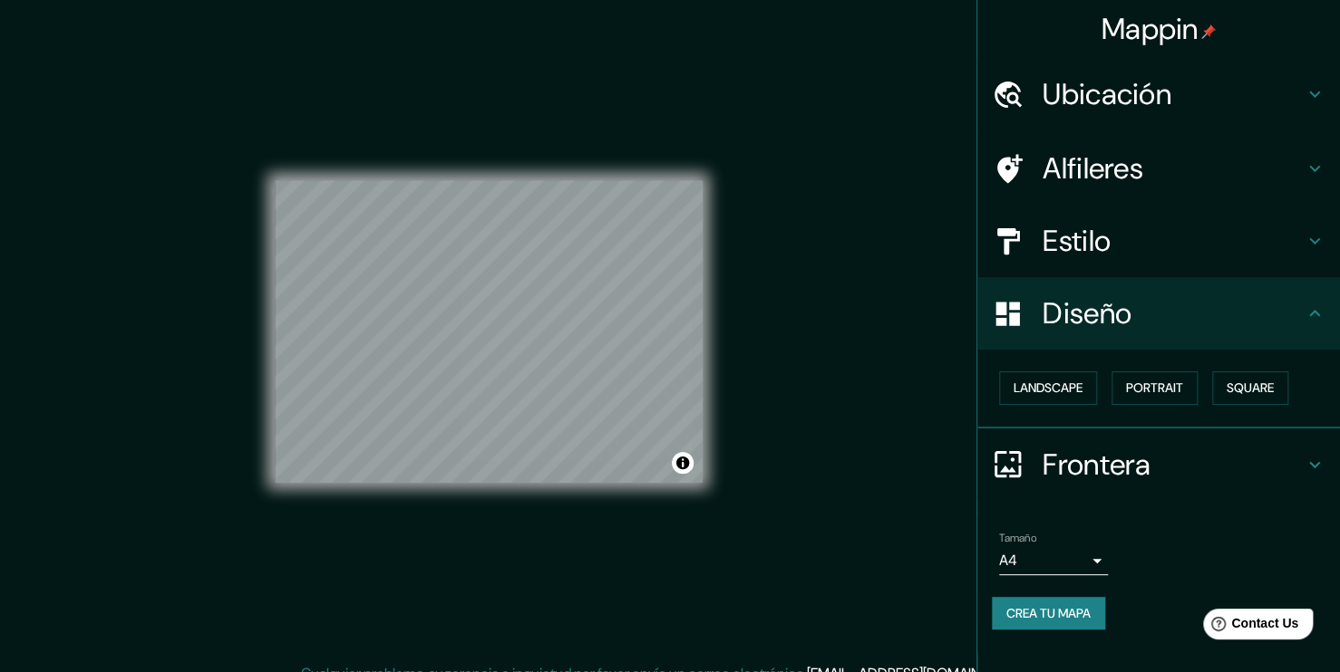
click at [1204, 386] on div "Landscape Portrait Square" at bounding box center [1166, 388] width 348 height 48
click at [1168, 386] on button "Portrait" at bounding box center [1154, 389] width 86 height 34
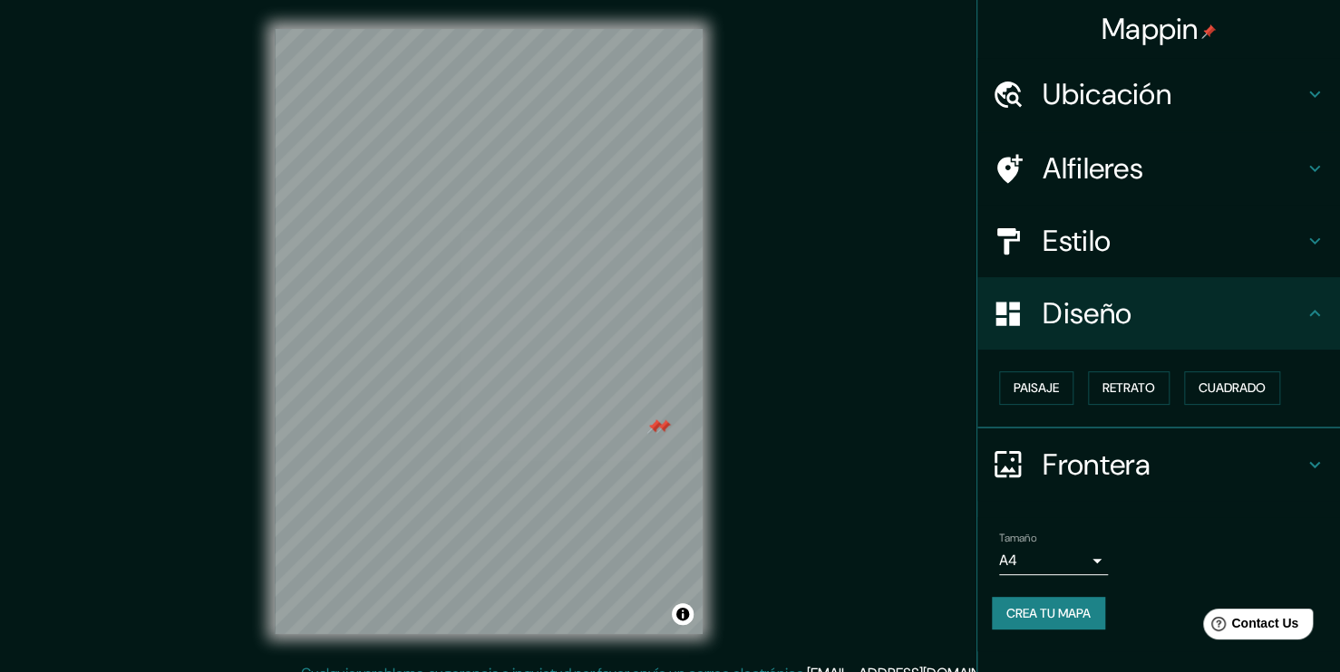
click at [653, 431] on div at bounding box center [654, 427] width 15 height 15
click at [650, 428] on div at bounding box center [654, 427] width 15 height 15
click at [660, 428] on div at bounding box center [663, 427] width 15 height 15
click at [642, 399] on div at bounding box center [643, 392] width 15 height 15
click at [642, 394] on div at bounding box center [643, 392] width 15 height 15
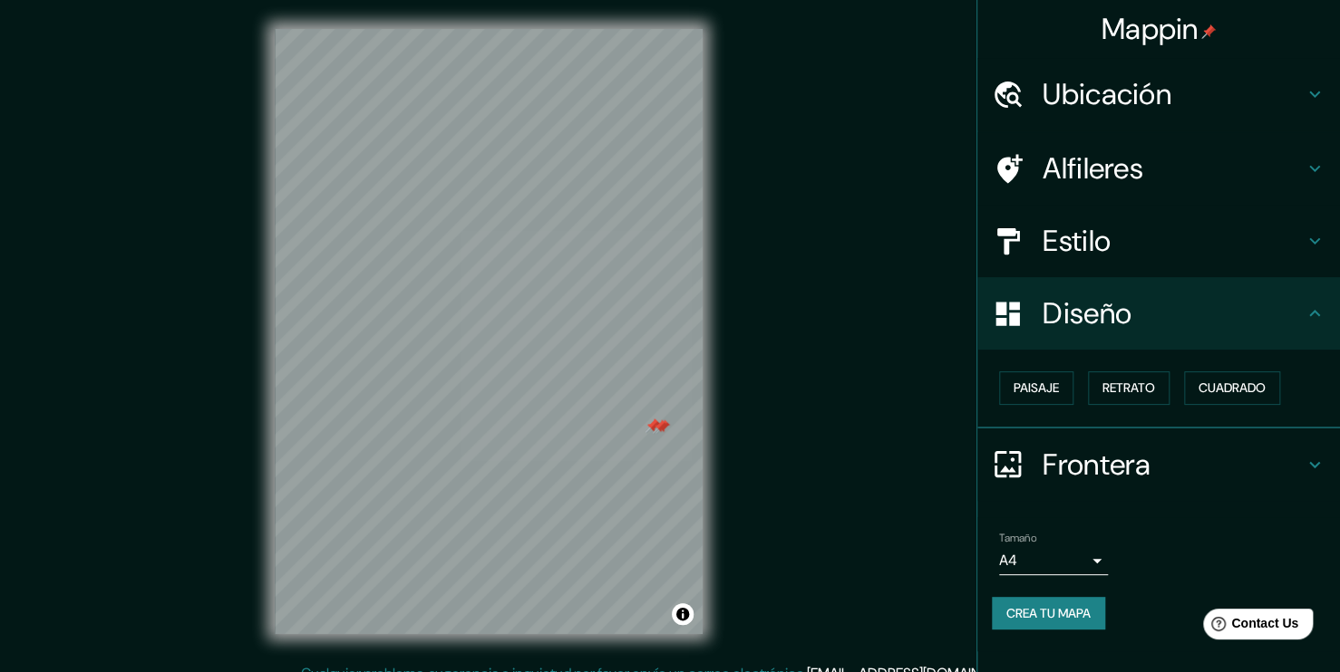
click at [660, 431] on div at bounding box center [660, 427] width 15 height 15
click at [660, 431] on div at bounding box center [662, 427] width 15 height 15
click at [653, 427] on div at bounding box center [652, 426] width 15 height 15
click at [692, 476] on div at bounding box center [691, 469] width 15 height 15
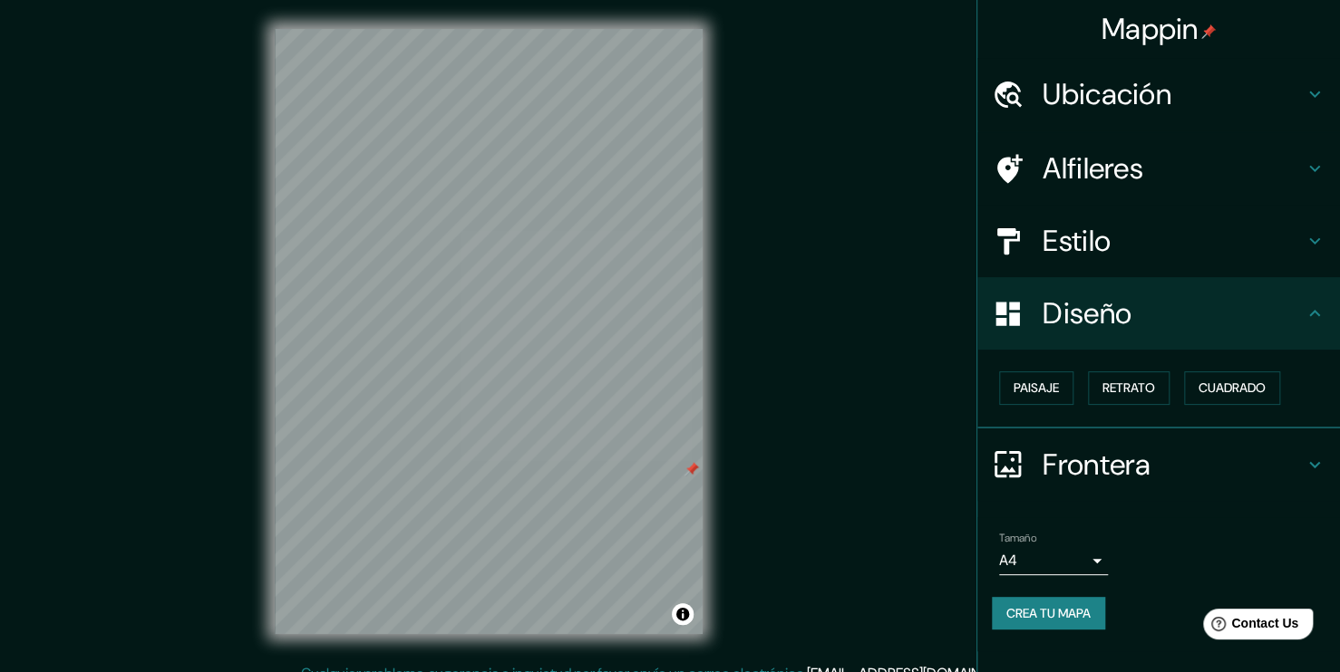
click at [692, 476] on div at bounding box center [691, 469] width 15 height 15
click at [682, 453] on div at bounding box center [681, 447] width 15 height 15
click at [674, 449] on div at bounding box center [681, 447] width 15 height 15
